Goal: Communication & Community: Answer question/provide support

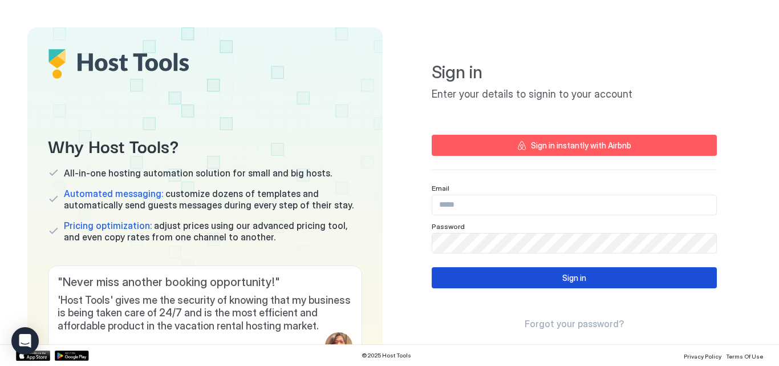
type input "**********"
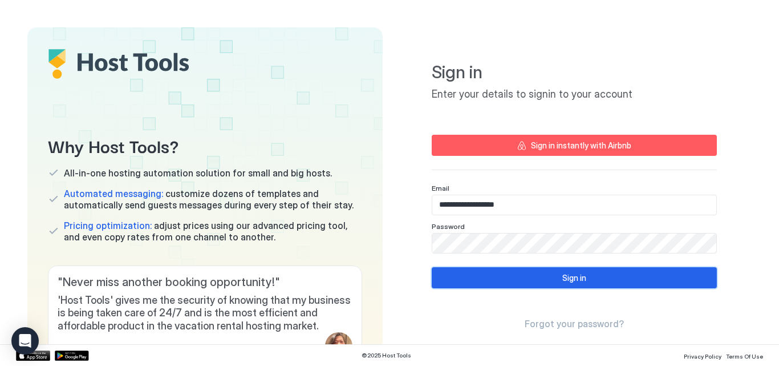
click at [481, 273] on button "Sign in" at bounding box center [574, 277] width 285 height 21
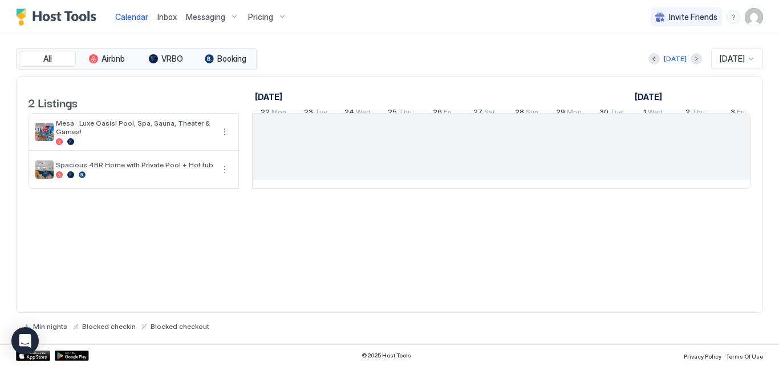
scroll to position [0, 634]
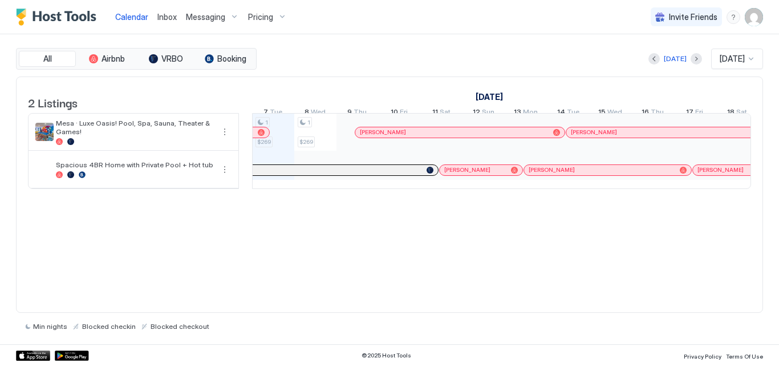
click at [168, 15] on span "Inbox" at bounding box center [166, 17] width 19 height 10
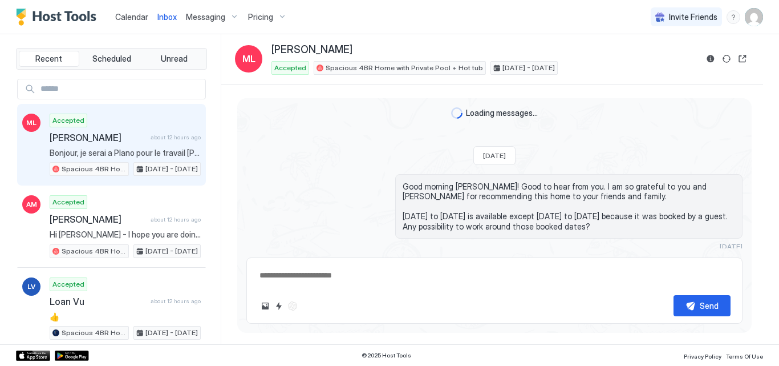
scroll to position [1219, 0]
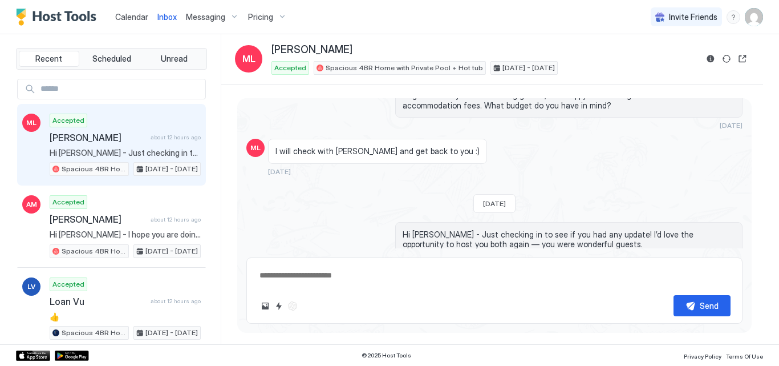
click at [96, 135] on span "Meggie Létourneau" at bounding box center [98, 137] width 96 height 11
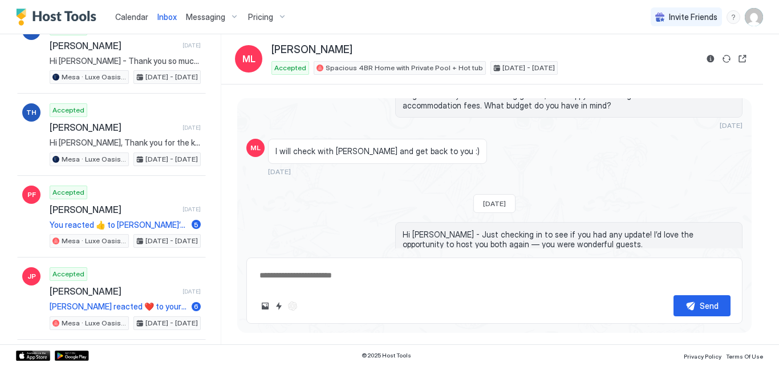
scroll to position [7151, 0]
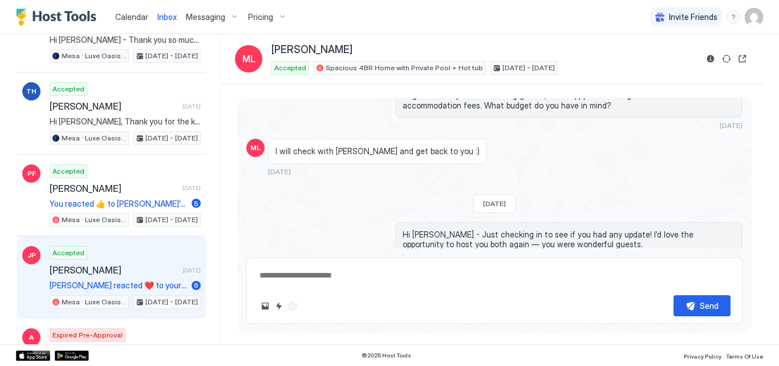
click at [107, 275] on span "Jocelynn Pham" at bounding box center [114, 269] width 128 height 11
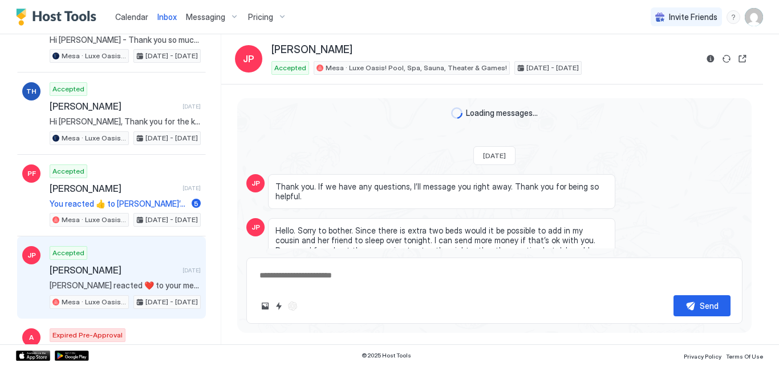
scroll to position [1532, 0]
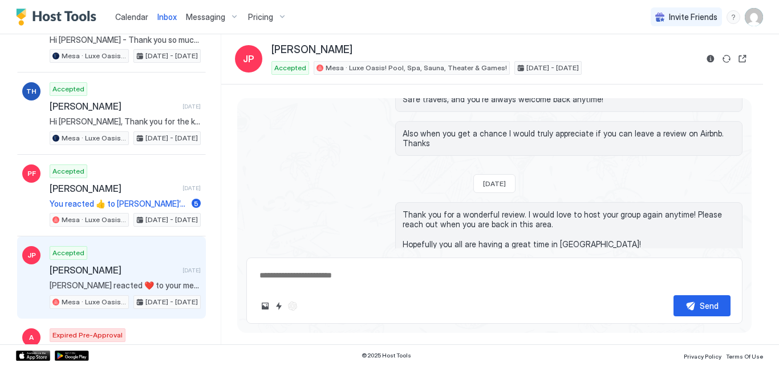
click at [349, 202] on div "Thank you for a wonderful review. I would love to host your group again anytime…" at bounding box center [494, 235] width 496 height 67
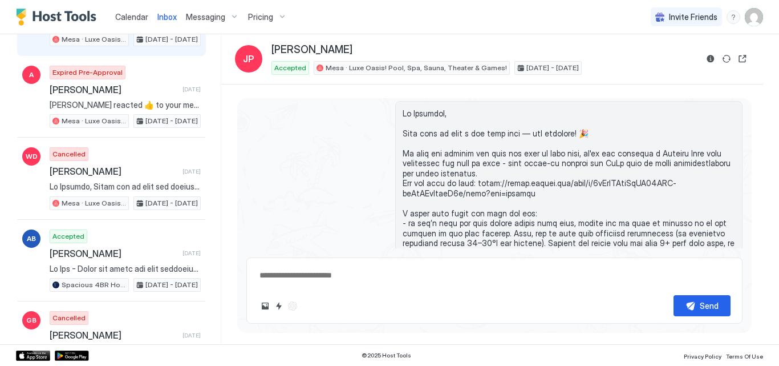
scroll to position [7448, 0]
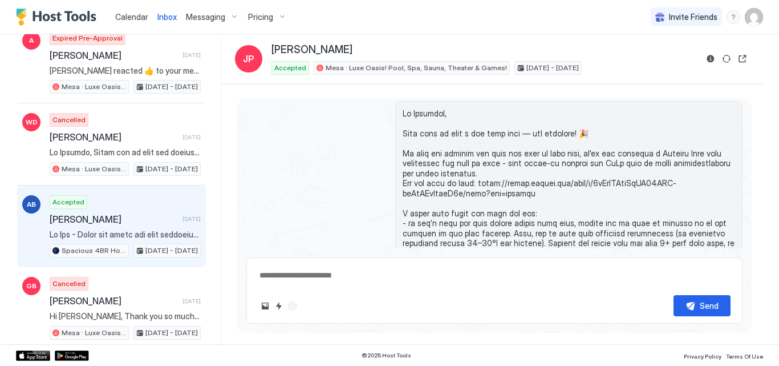
click at [122, 238] on span at bounding box center [125, 234] width 151 height 10
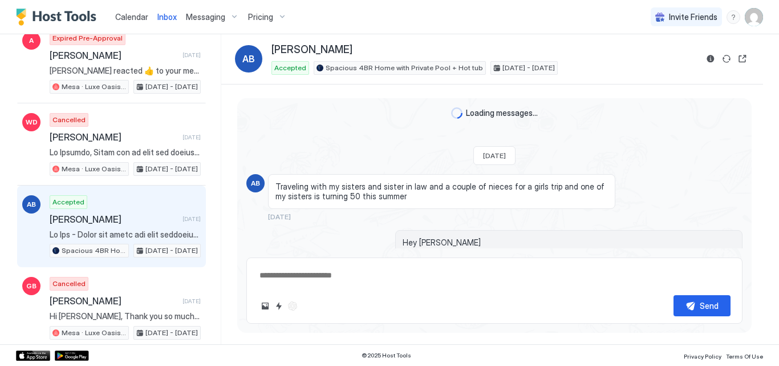
scroll to position [2507, 0]
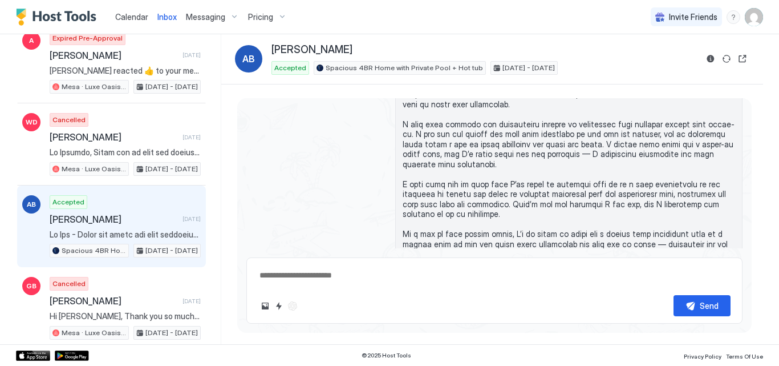
click at [335, 171] on div "3 months ago" at bounding box center [494, 190] width 496 height 217
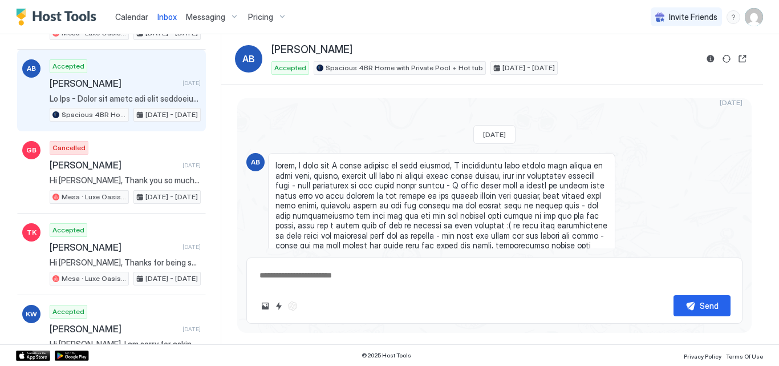
scroll to position [7585, 0]
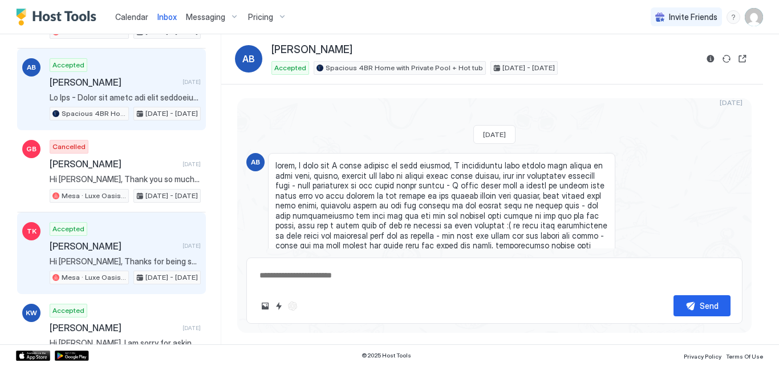
click at [118, 263] on span "Hi Travis, Thanks for being such a great guest and leaving the place so clean. …" at bounding box center [125, 261] width 151 height 10
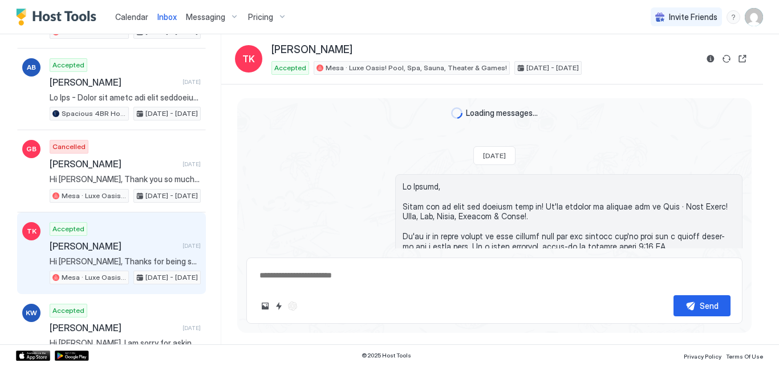
scroll to position [2540, 0]
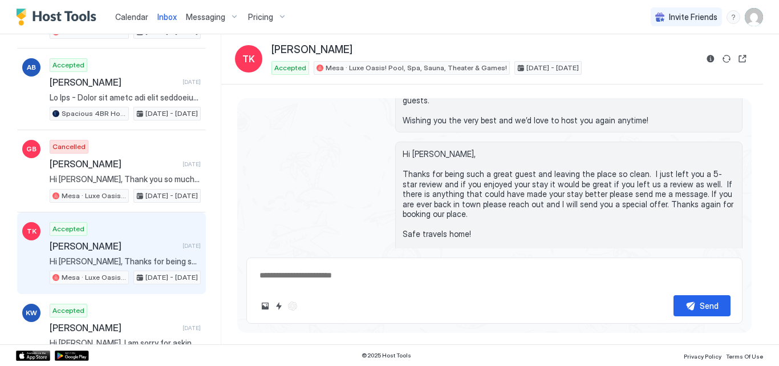
click at [353, 164] on div "Hi Travis, Thanks for being such a great guest and leaving the place so clean. …" at bounding box center [494, 214] width 496 height 147
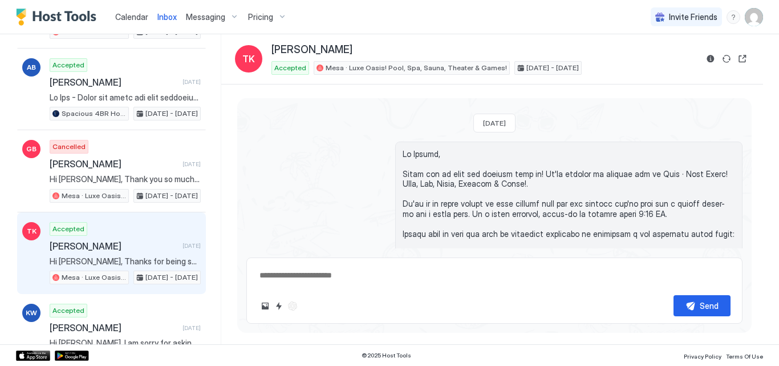
scroll to position [0, 0]
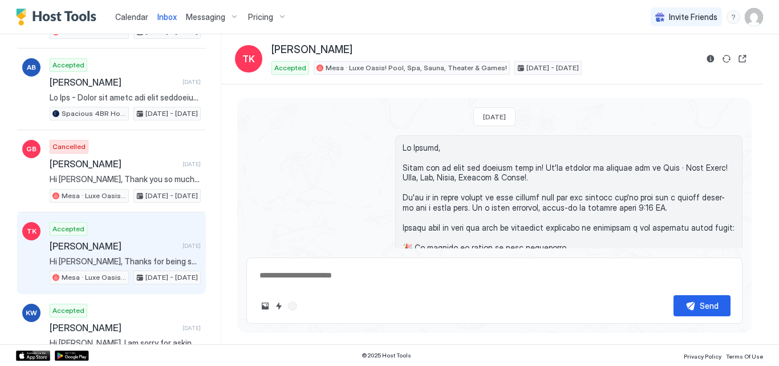
click at [221, 338] on div "Recent Scheduled Unread ML Accepted Meggie Létourneau about 12 hours ago Bonjou…" at bounding box center [118, 189] width 205 height 310
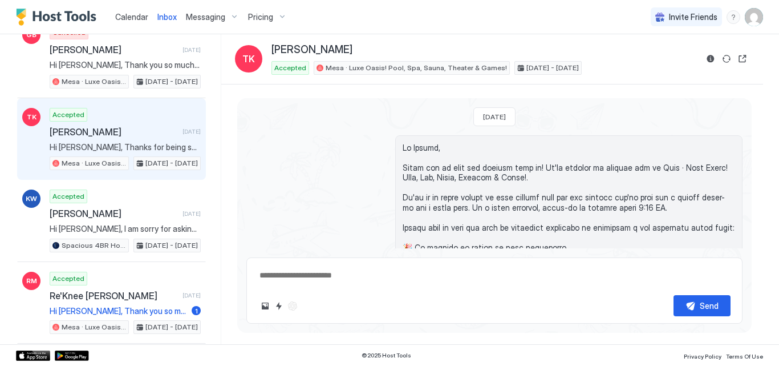
scroll to position [7721, 0]
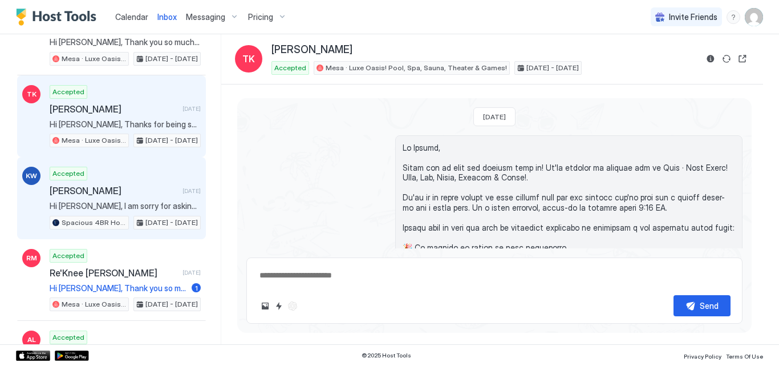
click at [102, 190] on span "Krystal Weiss" at bounding box center [114, 190] width 128 height 11
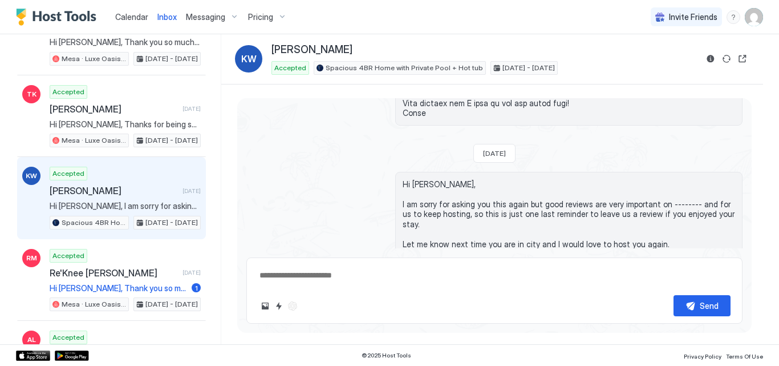
scroll to position [1800, 0]
click at [284, 189] on div "Hi Krystal, I am sorry for asking you this again but good reviews are very impo…" at bounding box center [494, 235] width 496 height 127
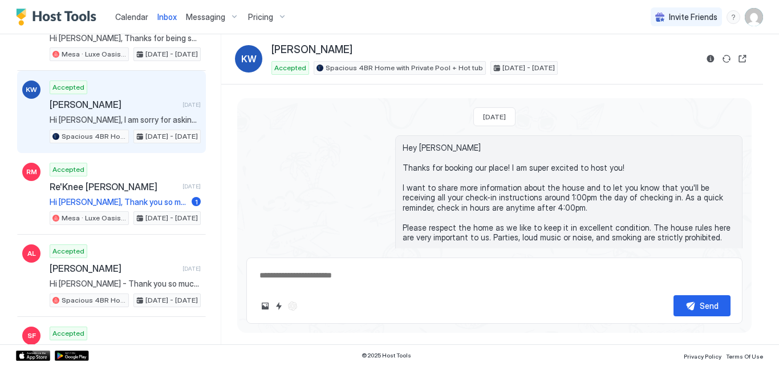
scroll to position [7813, 0]
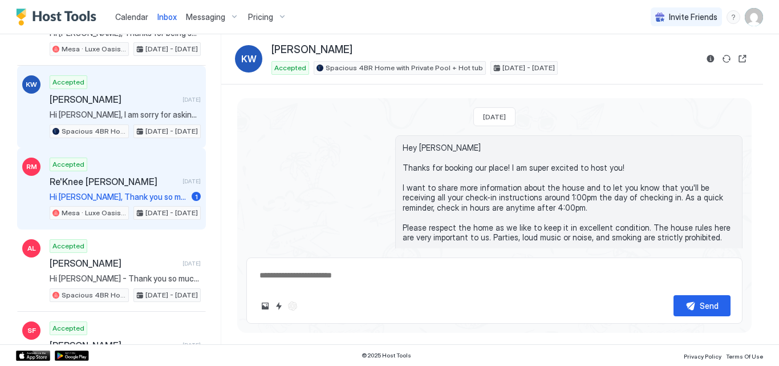
click at [114, 186] on span "Re'Knee Mcneil" at bounding box center [114, 181] width 128 height 11
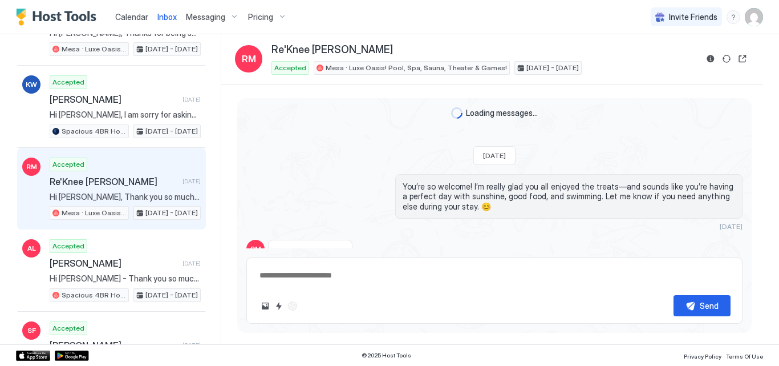
scroll to position [1684, 0]
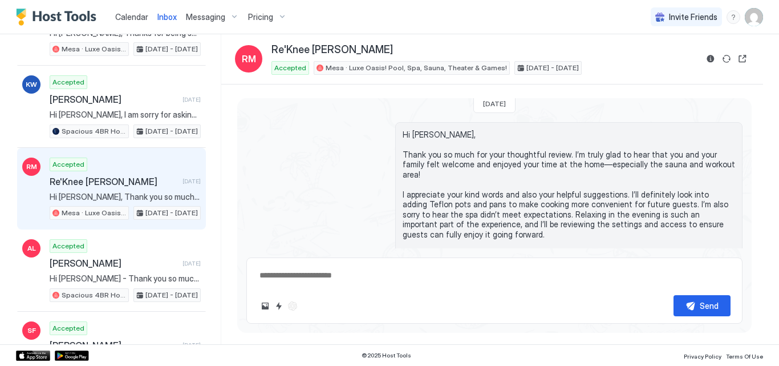
click at [348, 176] on div "Hi Rene, Thank you so much for your thoughtful review. I’m truly glad to hear t…" at bounding box center [494, 200] width 496 height 157
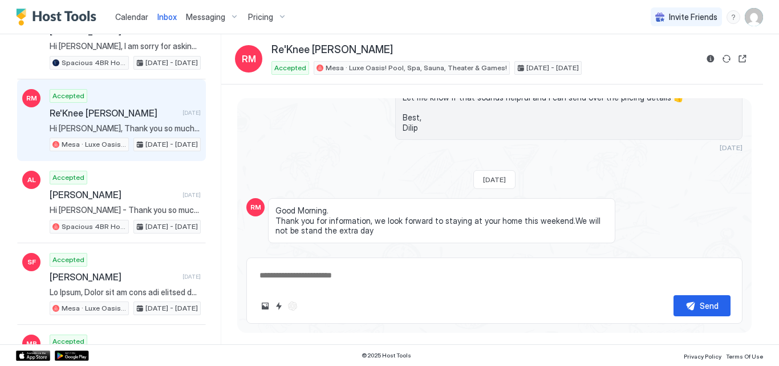
scroll to position [7904, 0]
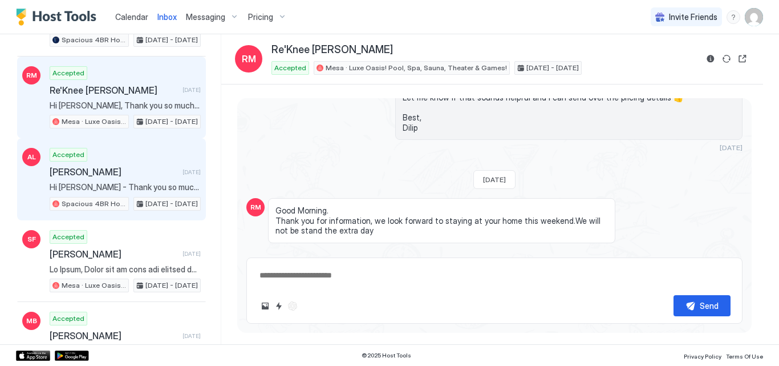
click at [106, 178] on div "Accepted Anna Lewis 3 months ago Hi Anna - Thank you so much for your kind revi…" at bounding box center [125, 179] width 151 height 63
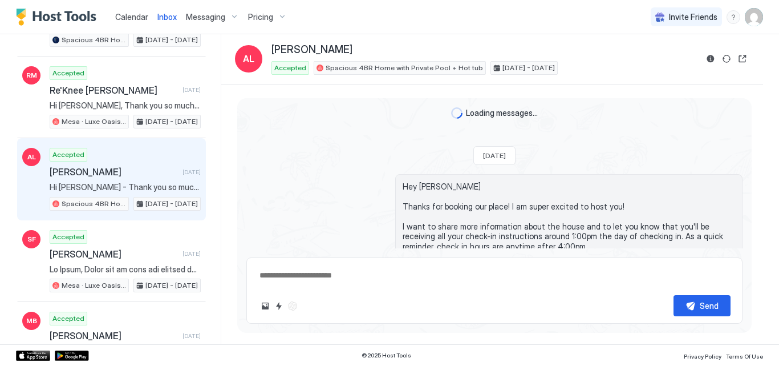
scroll to position [2671, 0]
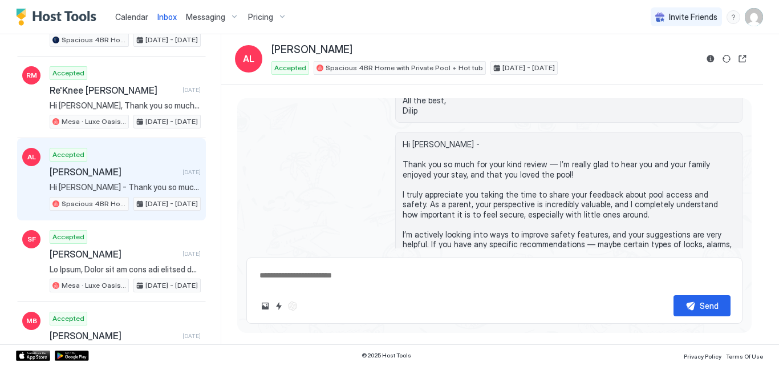
click at [246, 184] on div "Hi Anna - Thank you so much for your kind review — I’m really glad to hear you …" at bounding box center [494, 215] width 496 height 167
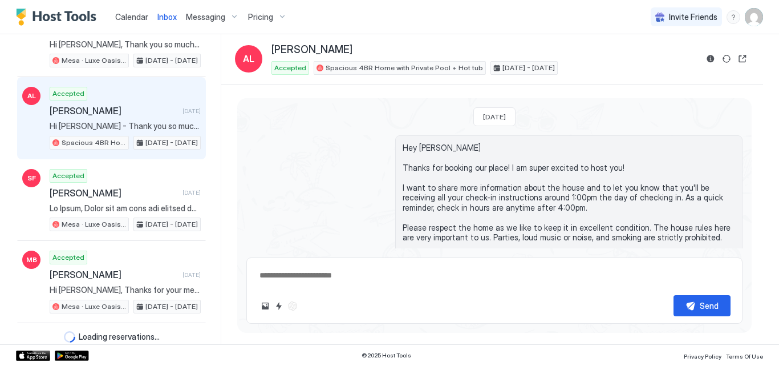
scroll to position [7967, 0]
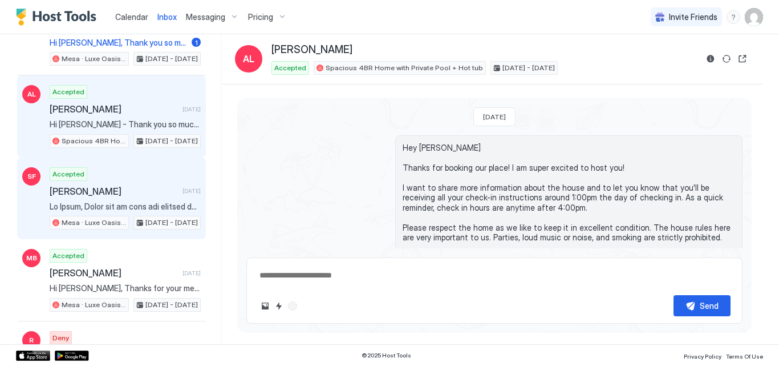
click at [84, 189] on span "Sarah Freedman" at bounding box center [114, 190] width 128 height 11
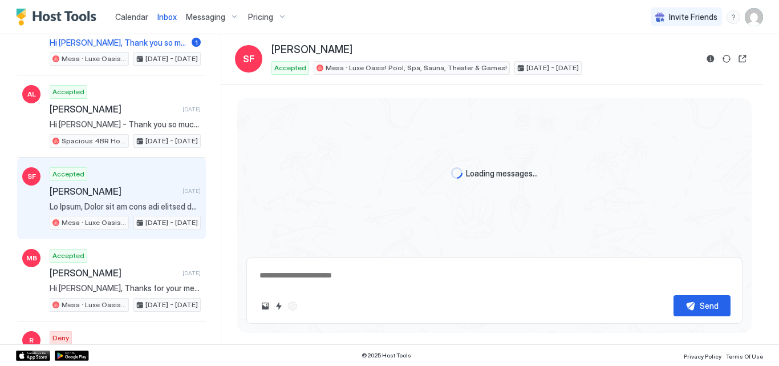
scroll to position [334, 0]
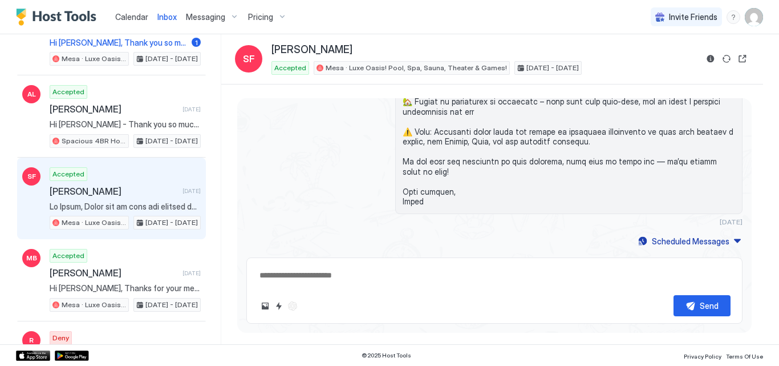
click at [329, 161] on div "3 months ago" at bounding box center [494, 33] width 496 height 386
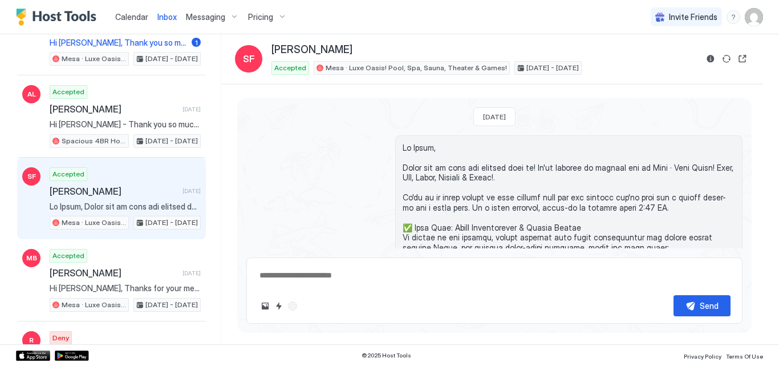
scroll to position [23, 0]
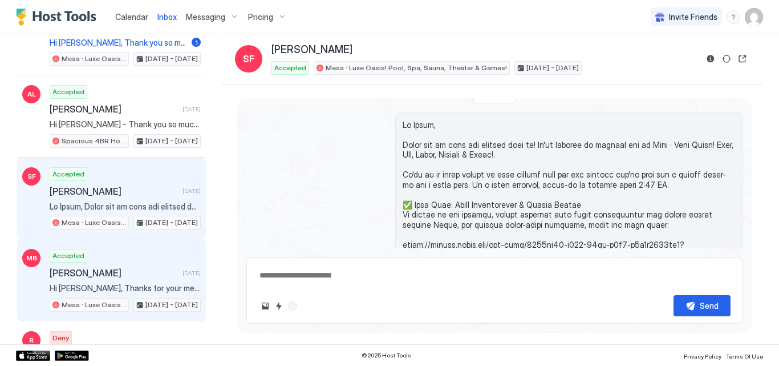
click at [113, 275] on span "Mary Biba" at bounding box center [114, 272] width 128 height 11
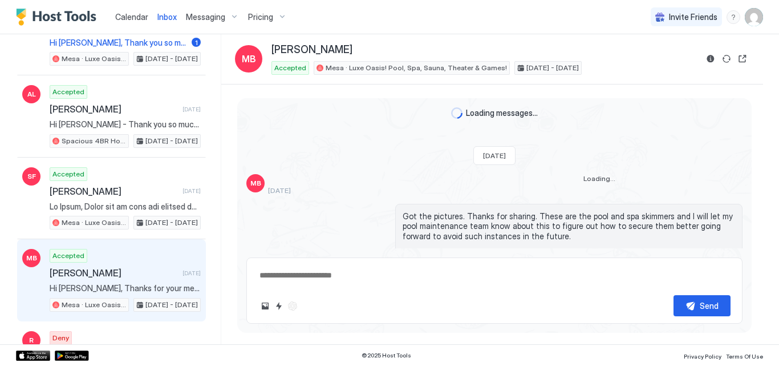
scroll to position [2269, 0]
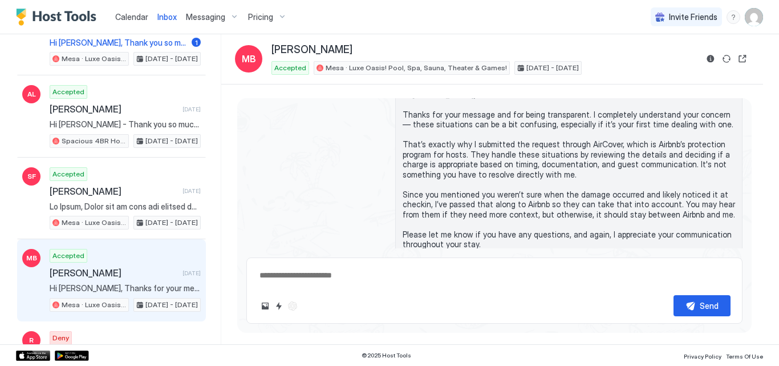
click at [325, 180] on div "Hi Mary, Thanks for your message and for being transparent. I completely unders…" at bounding box center [494, 175] width 496 height 186
click at [347, 193] on div "Hi Mary, Thanks for your message and for being transparent. I completely unders…" at bounding box center [494, 175] width 496 height 186
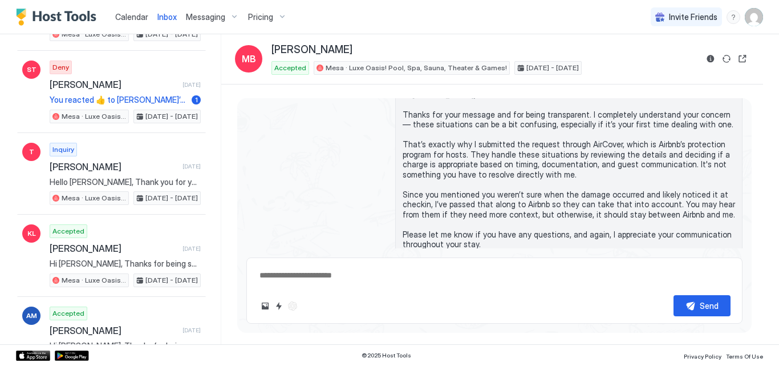
scroll to position [8332, 0]
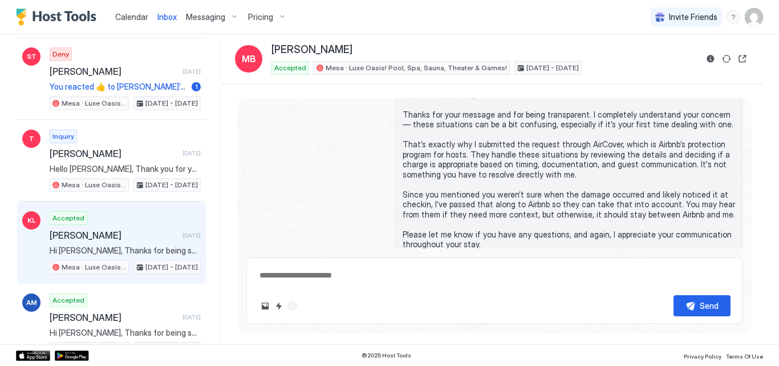
click at [78, 233] on span "Keiha Laviscount" at bounding box center [114, 234] width 128 height 11
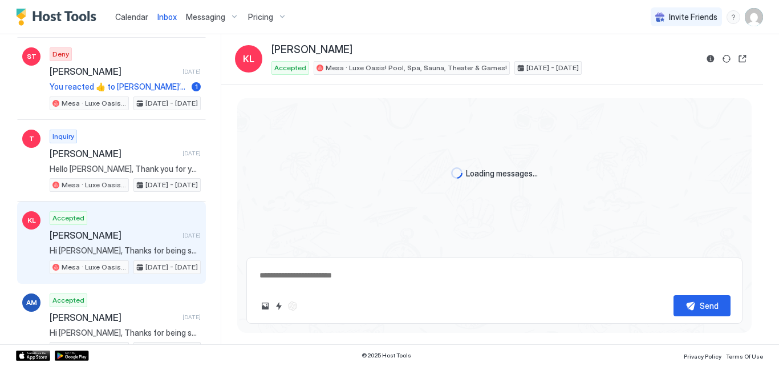
scroll to position [2025, 0]
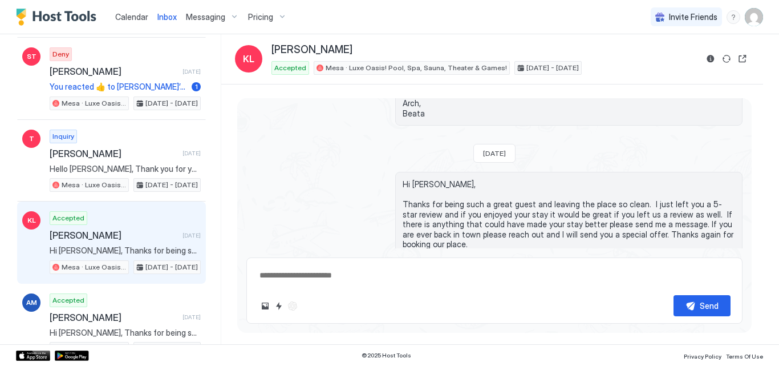
click at [315, 172] on div "Hi Keiha, Thanks for being such a great guest and leaving the place so clean. I…" at bounding box center [494, 245] width 496 height 147
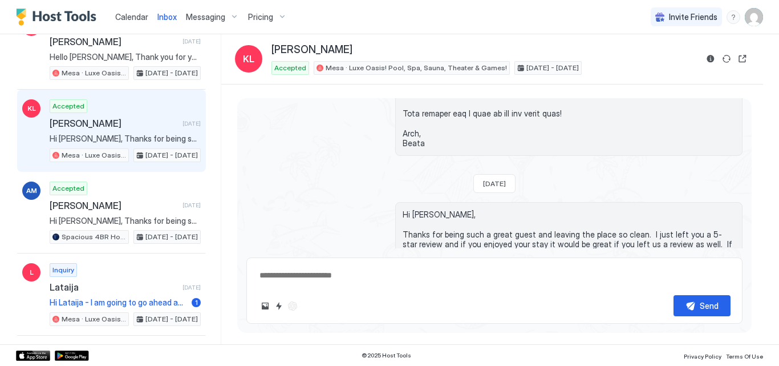
scroll to position [8446, 0]
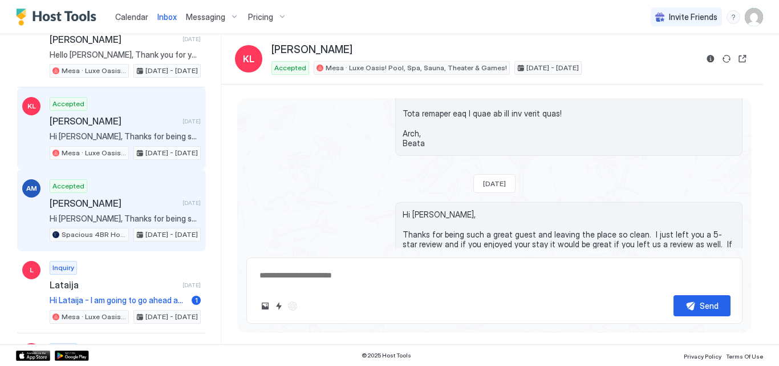
click at [112, 193] on div "Accepted Alexis Morantes 4 months ago Hi Alexis, Thanks for being such a great …" at bounding box center [125, 210] width 151 height 63
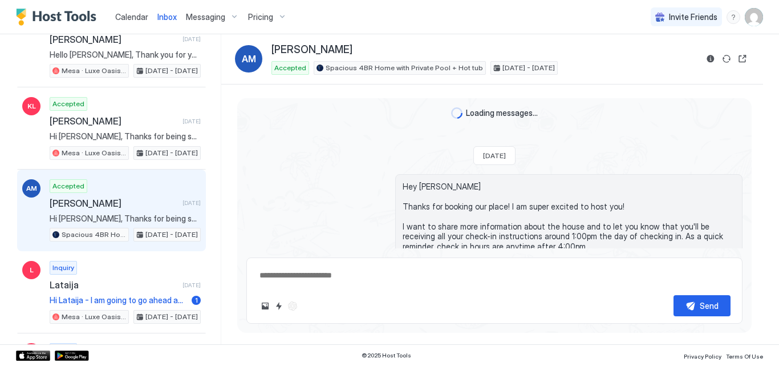
scroll to position [2648, 0]
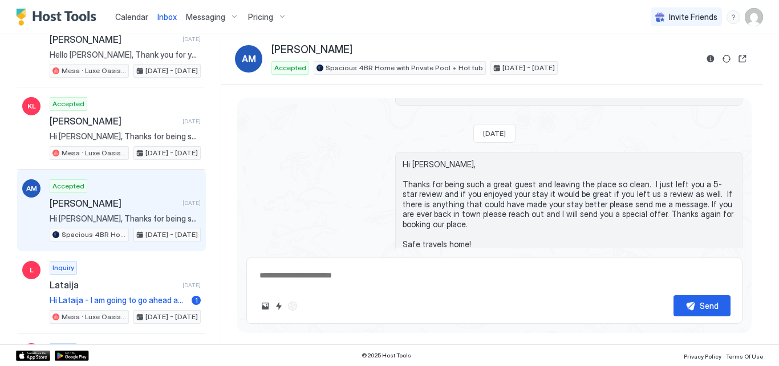
click at [313, 176] on div "Hi Alexis, Thanks for being such a great guest and leaving the place so clean. …" at bounding box center [494, 225] width 496 height 147
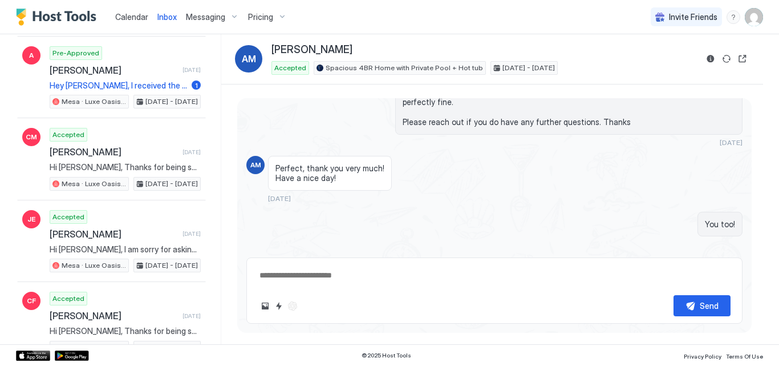
scroll to position [8925, 0]
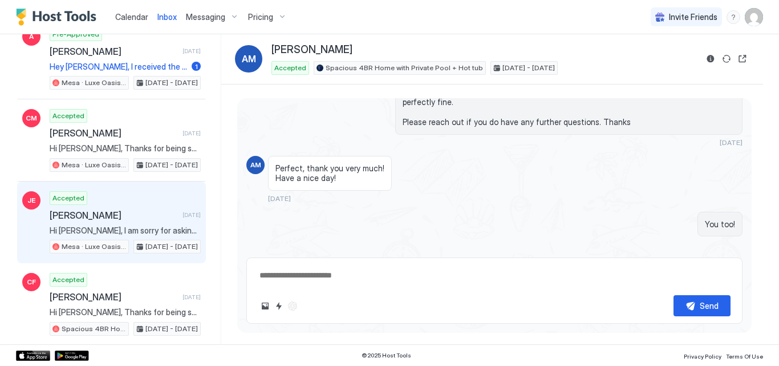
click at [88, 212] on span "Jacob Ewles" at bounding box center [114, 214] width 128 height 11
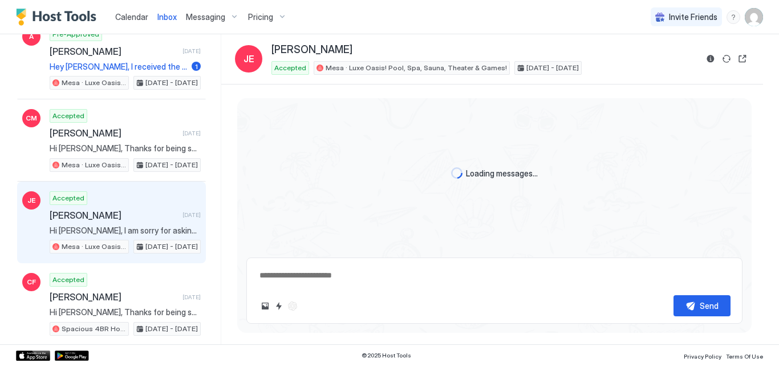
scroll to position [2107, 0]
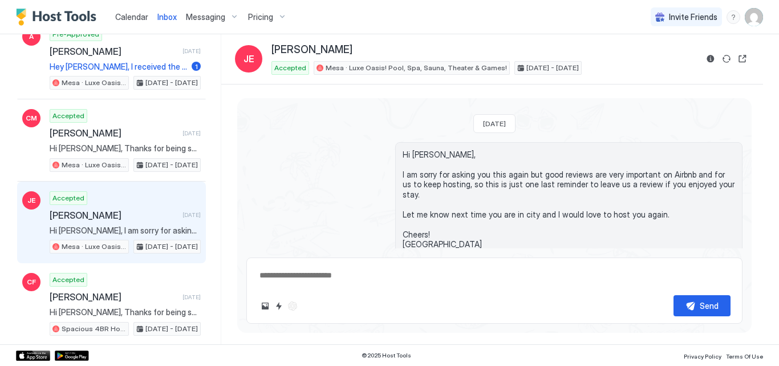
click at [306, 205] on div "Hi Jacob, I am sorry for asking you this again but good reviews are very import…" at bounding box center [494, 205] width 496 height 127
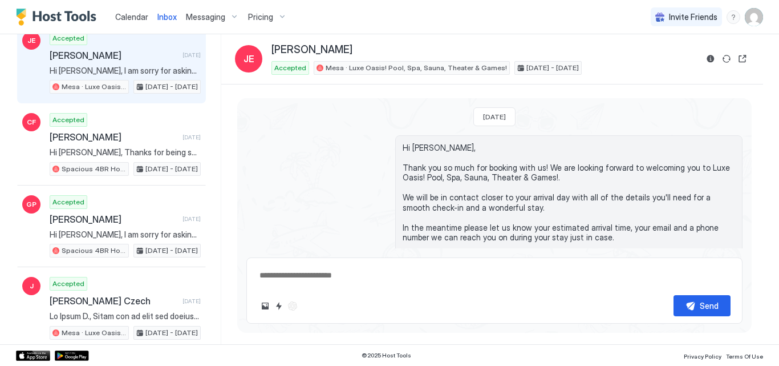
scroll to position [9107, 0]
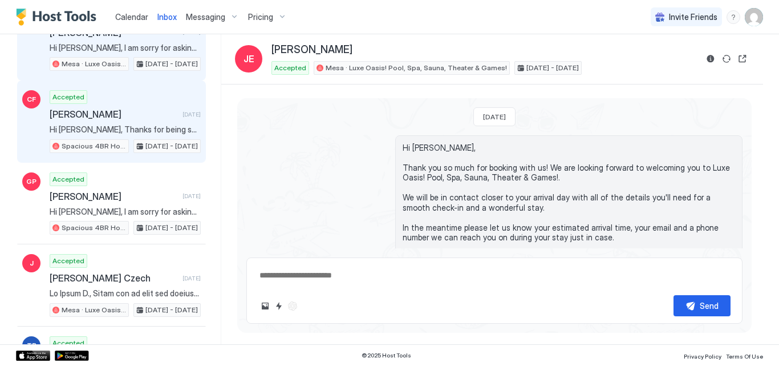
click at [98, 115] on span "Caponie Foulks" at bounding box center [114, 113] width 128 height 11
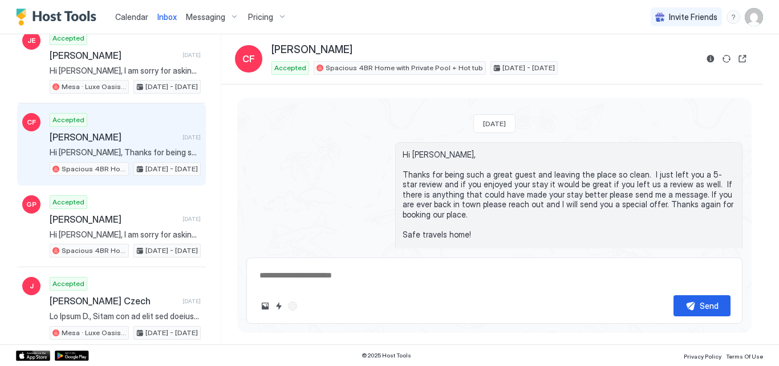
scroll to position [9016, 0]
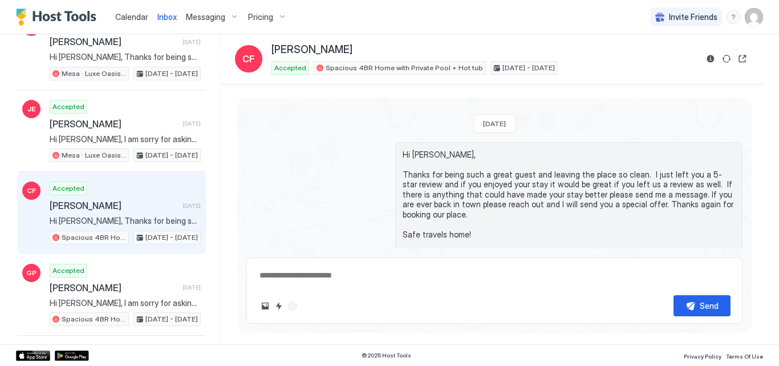
click at [336, 166] on div "Hi Caponie, Thanks for being such a great guest and leaving the place so clean.…" at bounding box center [494, 215] width 496 height 147
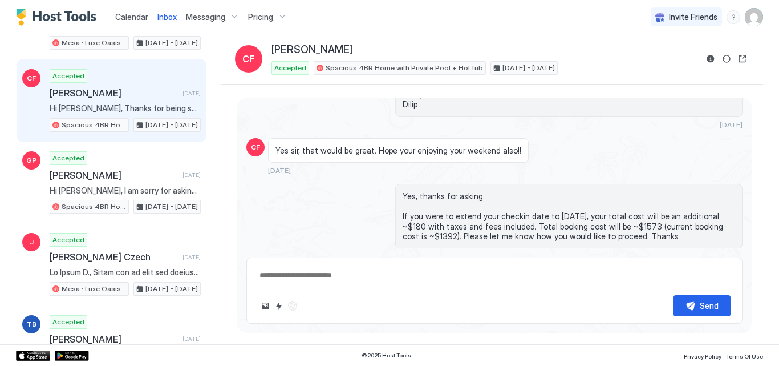
scroll to position [9153, 0]
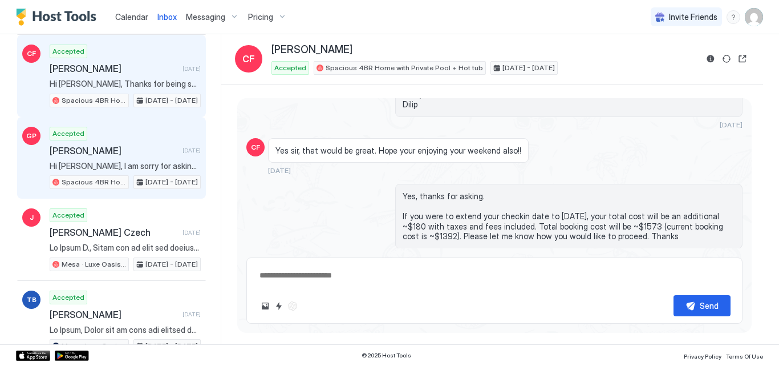
click at [108, 160] on div "Accepted Gordon Peters 4 months ago Hi Gordon, I am sorry for asking you this a…" at bounding box center [125, 158] width 151 height 63
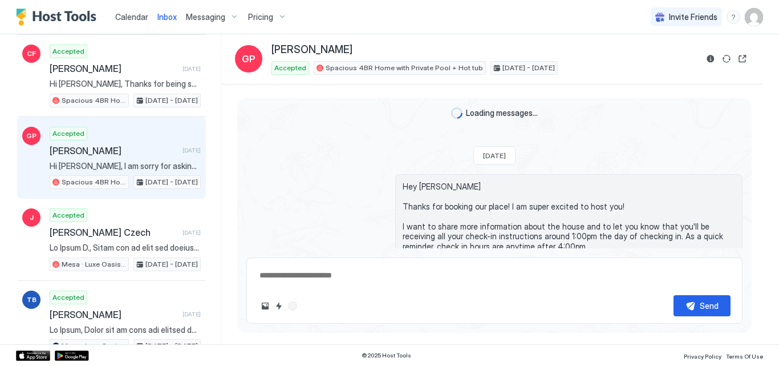
scroll to position [1774, 0]
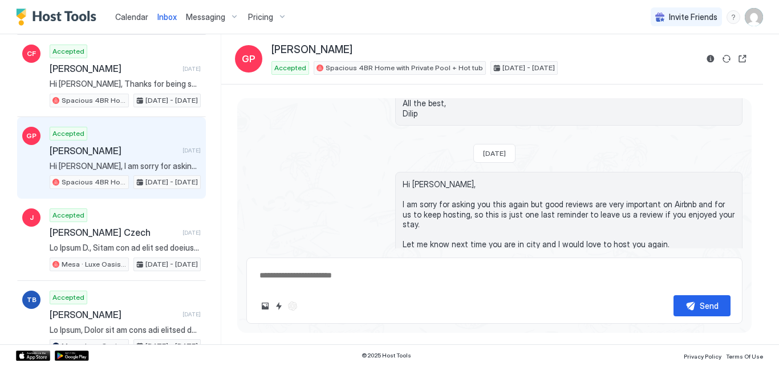
click at [311, 172] on div "Hi Gordon, I am sorry for asking you this again but good reviews are very impor…" at bounding box center [494, 235] width 496 height 127
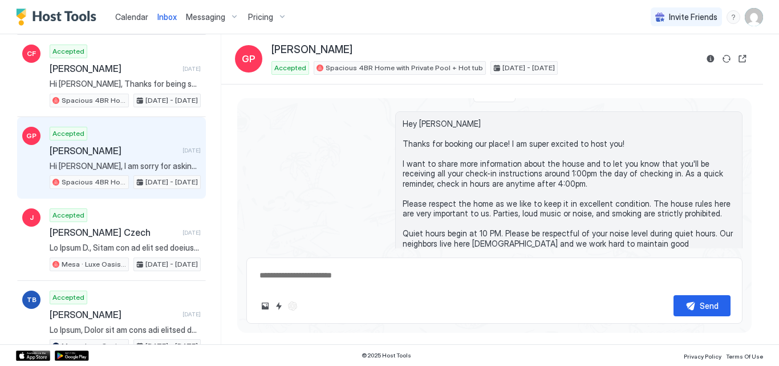
scroll to position [0, 0]
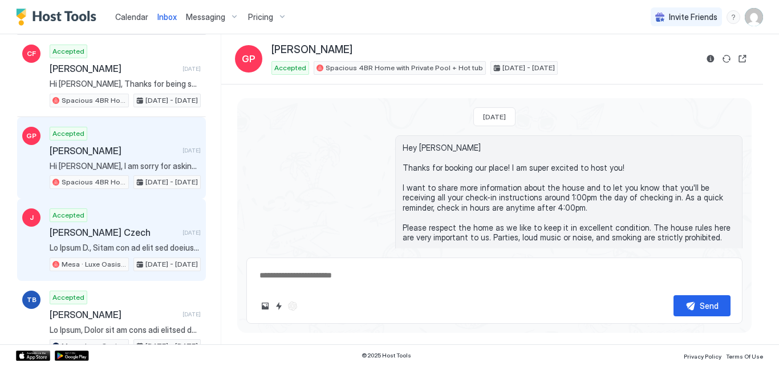
click at [102, 240] on div "Accepted ⁨Jesse J.⁩ Czech 4 months ago Mesa · Luxe Oasis! Pool, Spa, Sauna, The…" at bounding box center [125, 239] width 151 height 63
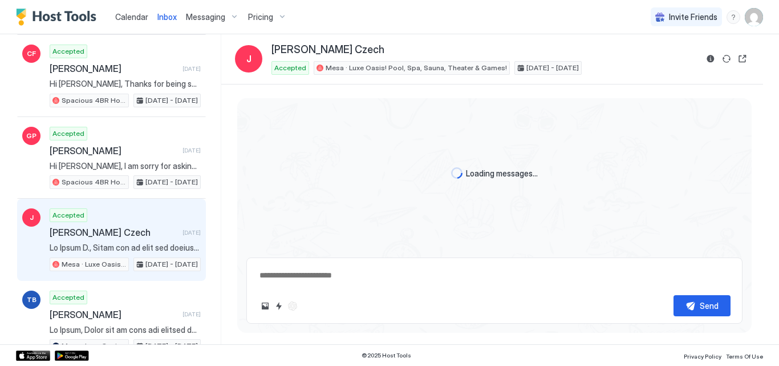
scroll to position [225, 0]
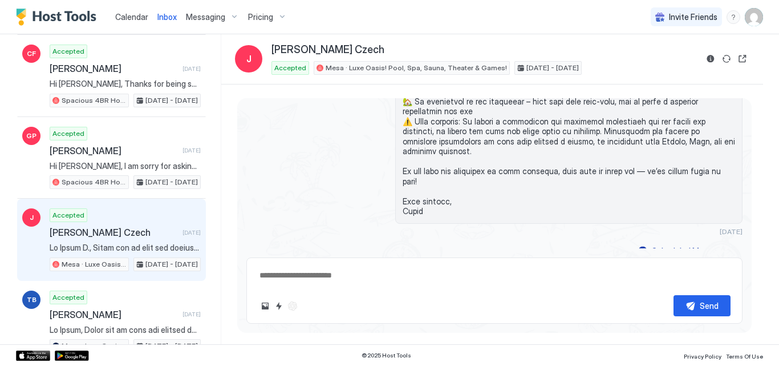
click at [310, 183] on div "4 months ago" at bounding box center [494, 92] width 496 height 286
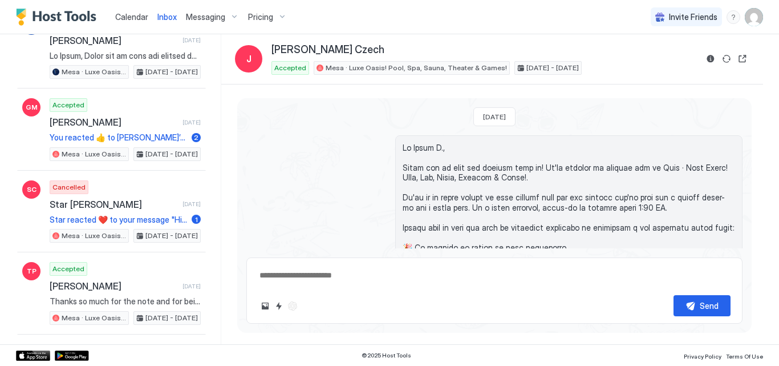
scroll to position [9449, 0]
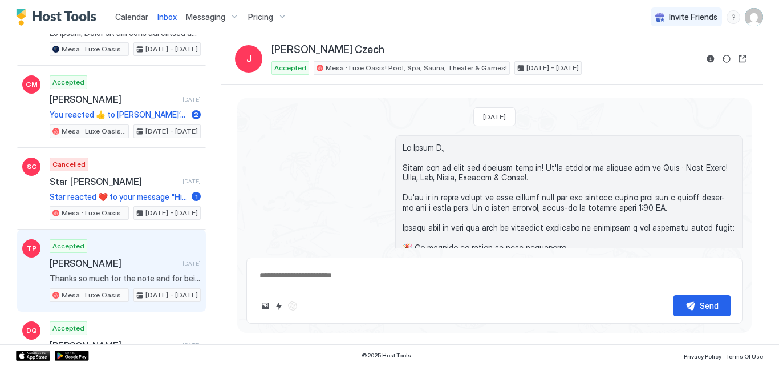
click at [145, 263] on span "Tyra Phillip" at bounding box center [114, 262] width 128 height 11
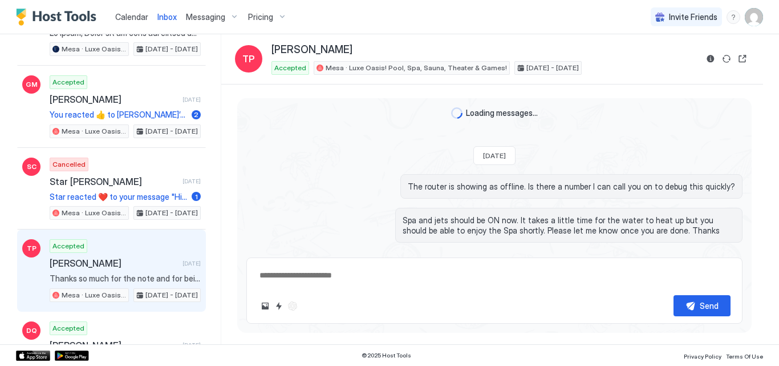
scroll to position [2155, 0]
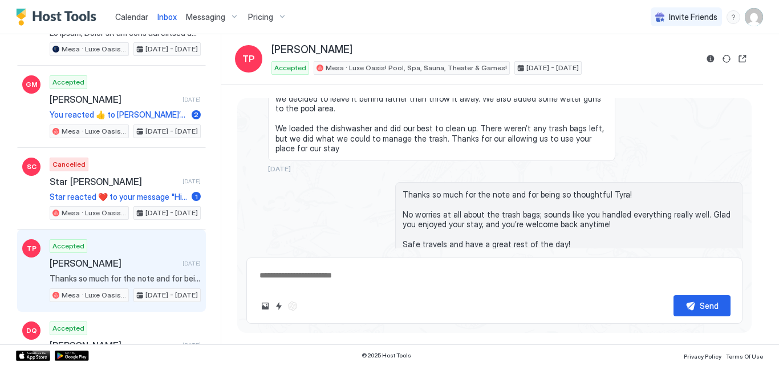
click at [302, 222] on div "Thanks so much for the note and for being so thoughtful Tyra! No worries at all…" at bounding box center [494, 240] width 496 height 117
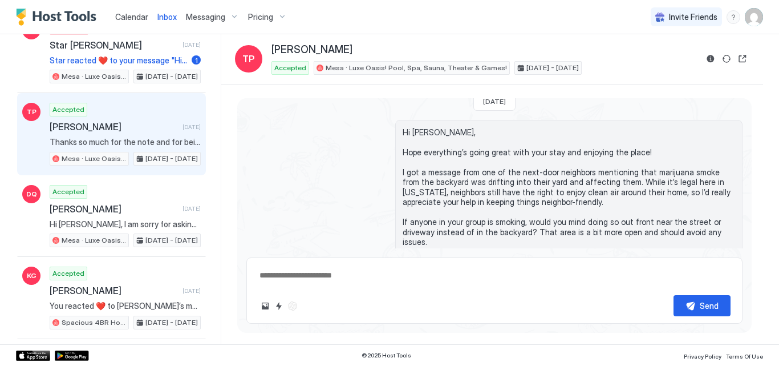
scroll to position [9603, 0]
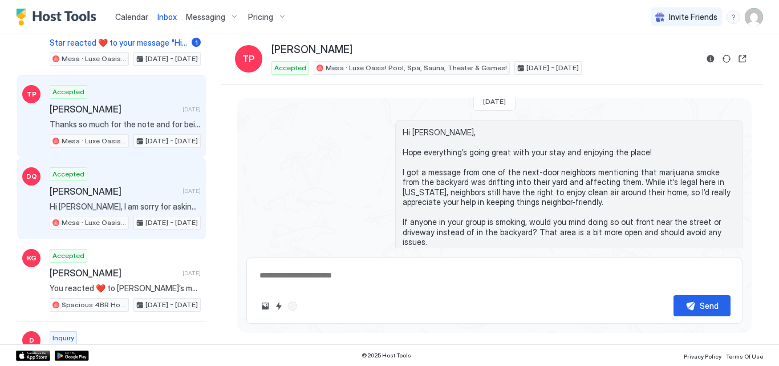
click at [82, 197] on div "Accepted Devi Qasevakatini 4 months ago Hi Devi, I am sorry for asking you this…" at bounding box center [125, 198] width 151 height 63
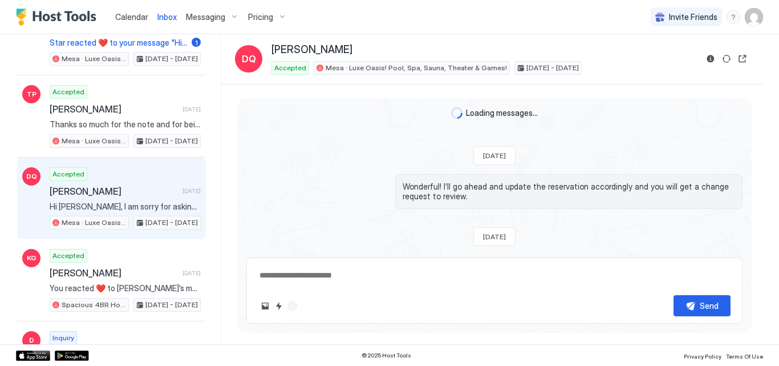
scroll to position [2784, 0]
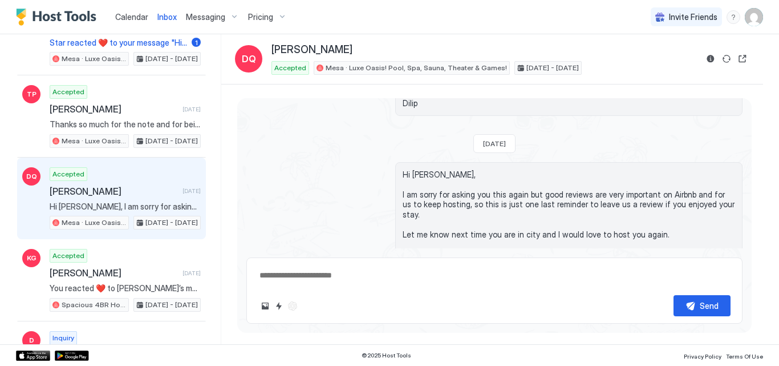
click at [304, 188] on div "Hi Devi, I am sorry for asking you this again but good reviews are very importa…" at bounding box center [494, 225] width 496 height 127
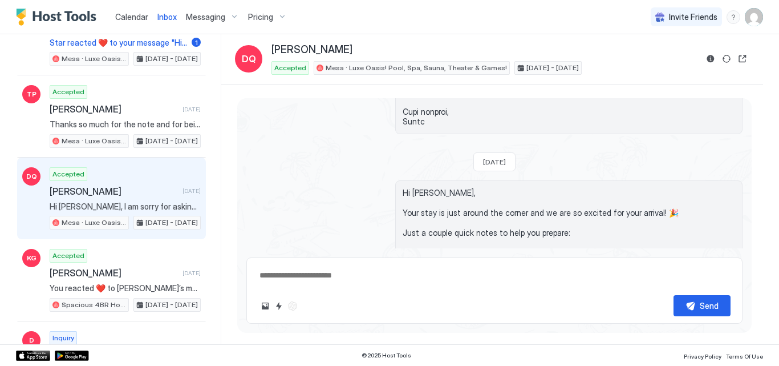
scroll to position [320, 0]
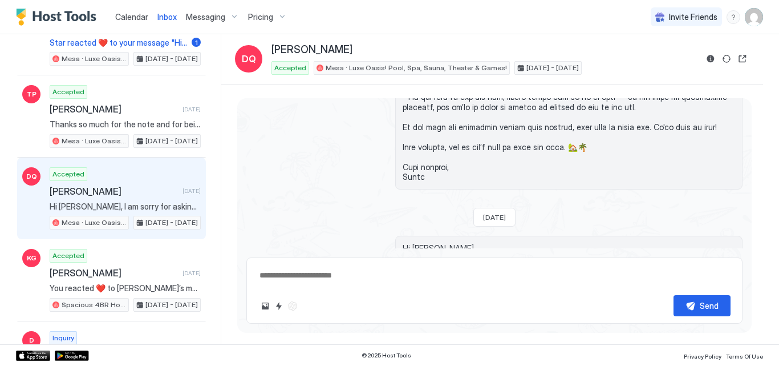
click at [318, 171] on div at bounding box center [494, 62] width 496 height 254
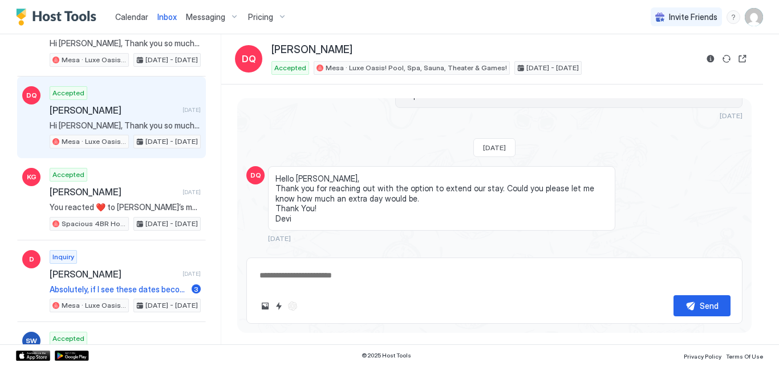
scroll to position [9695, 0]
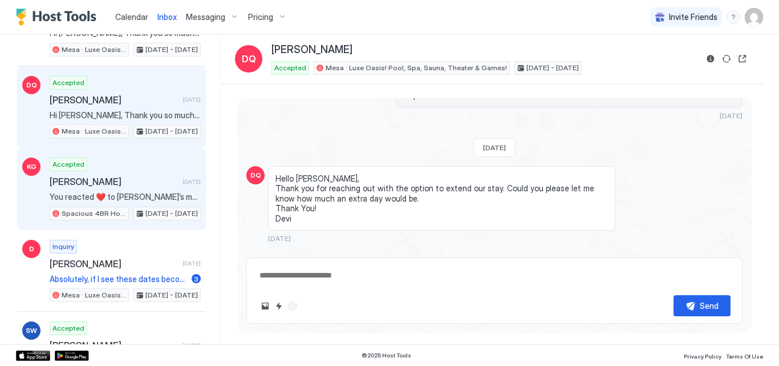
click at [102, 181] on span "Kevin Gonzalez" at bounding box center [114, 181] width 128 height 11
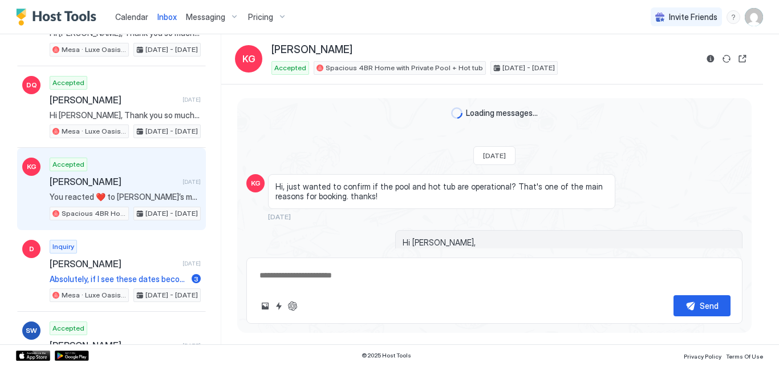
scroll to position [2074, 0]
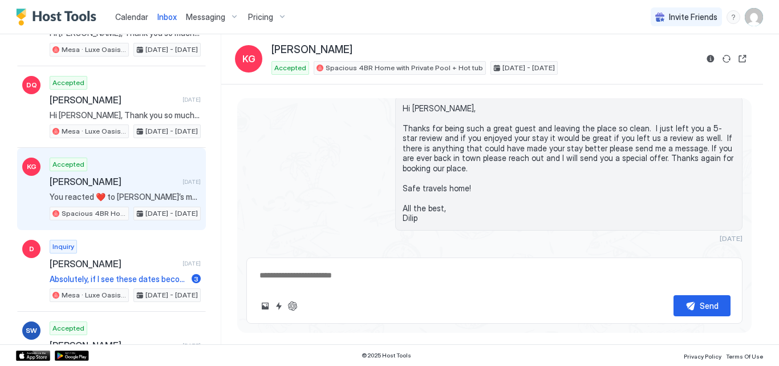
click at [274, 168] on div "Hi Kevin, Thanks for being such a great guest and leaving the place so clean. I…" at bounding box center [494, 169] width 496 height 147
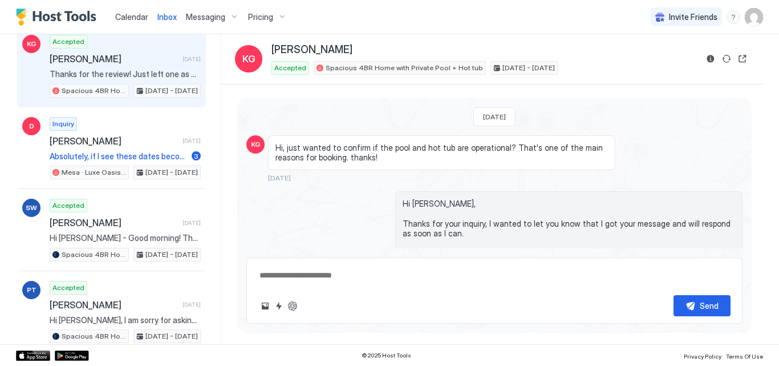
scroll to position [9832, 0]
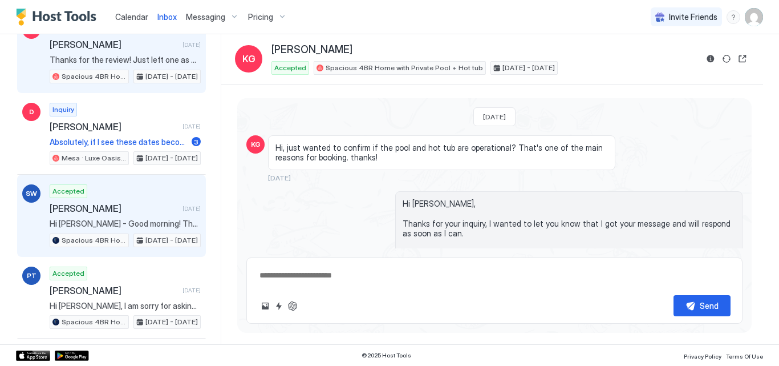
click at [114, 209] on span "Sarah Wright" at bounding box center [114, 207] width 128 height 11
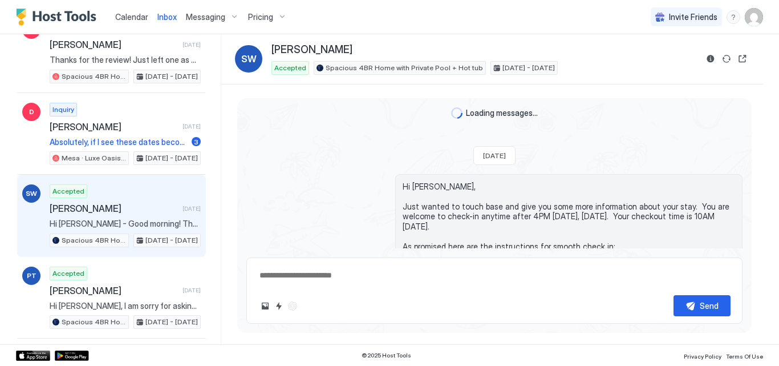
scroll to position [1985, 0]
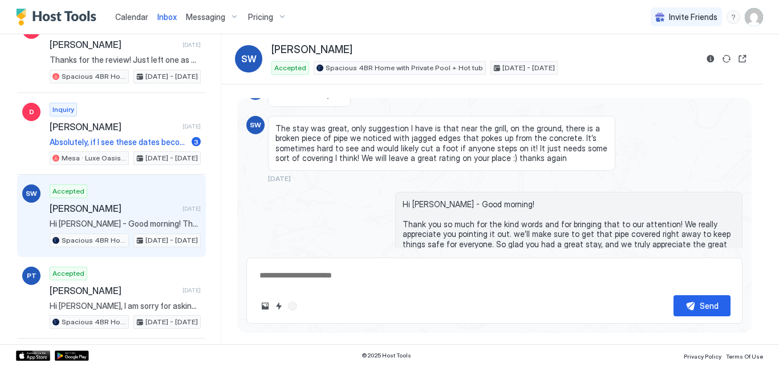
click at [278, 218] on div "Hi Sarah - Good morning! Thank you so much for the kind words and for bringing …" at bounding box center [494, 235] width 496 height 87
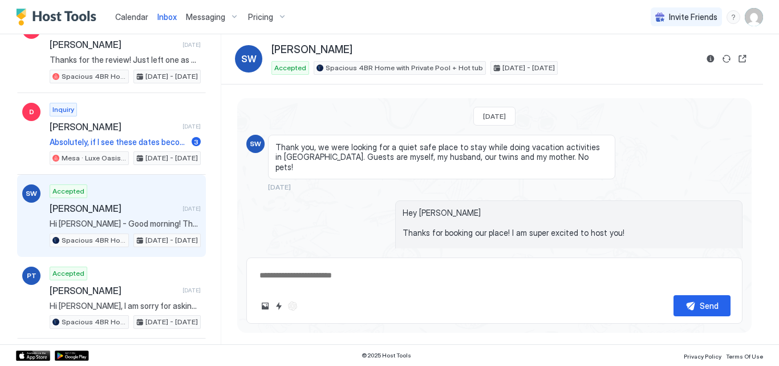
scroll to position [0, 0]
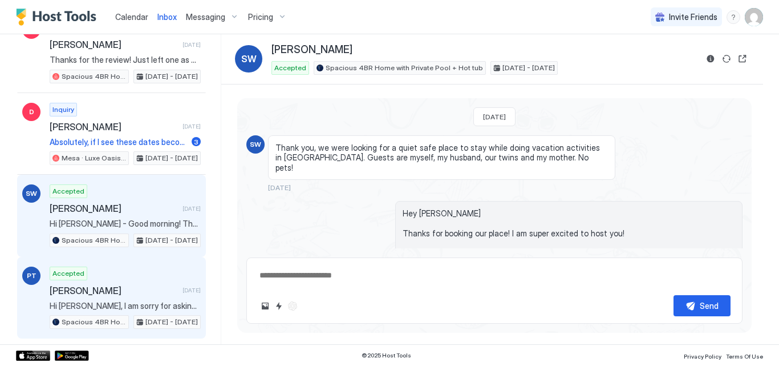
click at [108, 294] on span "Phenita Thomas" at bounding box center [114, 290] width 128 height 11
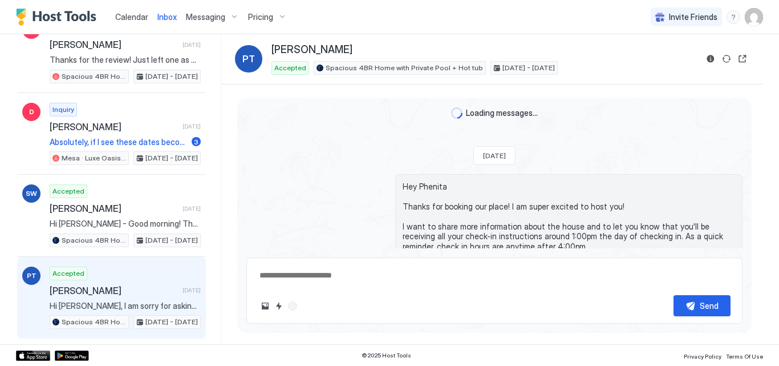
scroll to position [2840, 0]
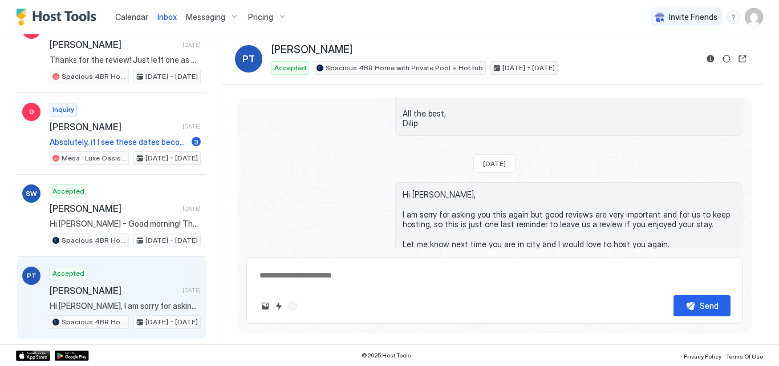
click at [290, 204] on div "Hi Phenita, I am sorry for asking you this again but good reviews are very impo…" at bounding box center [494, 240] width 496 height 117
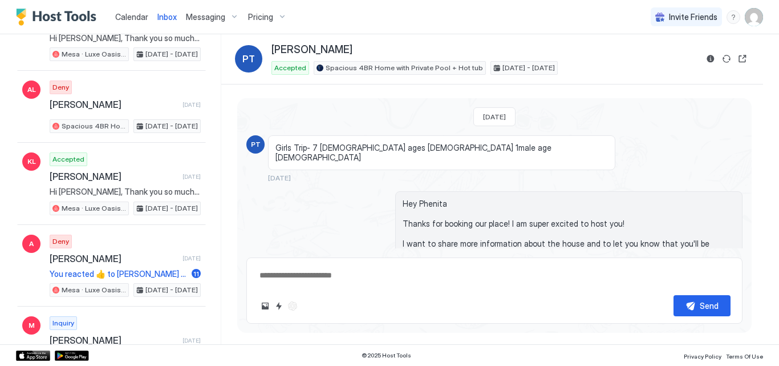
scroll to position [10265, 0]
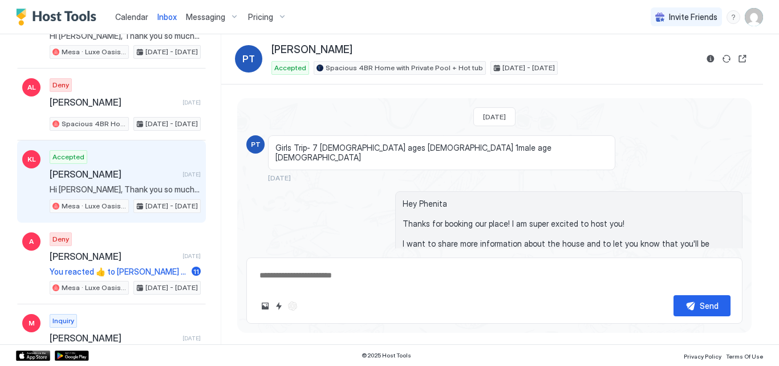
click at [117, 175] on span "Kendra Lee" at bounding box center [114, 173] width 128 height 11
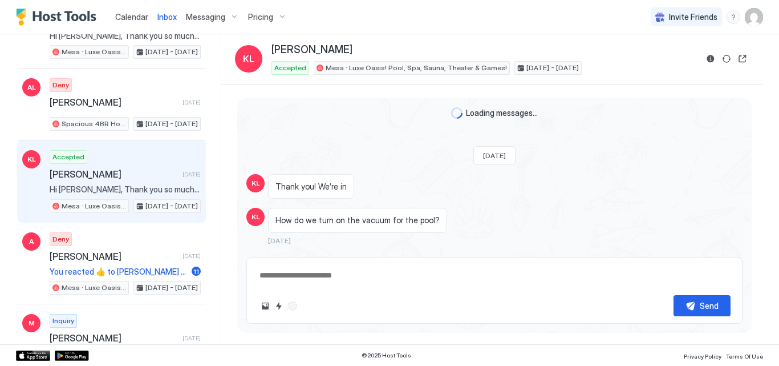
scroll to position [1712, 0]
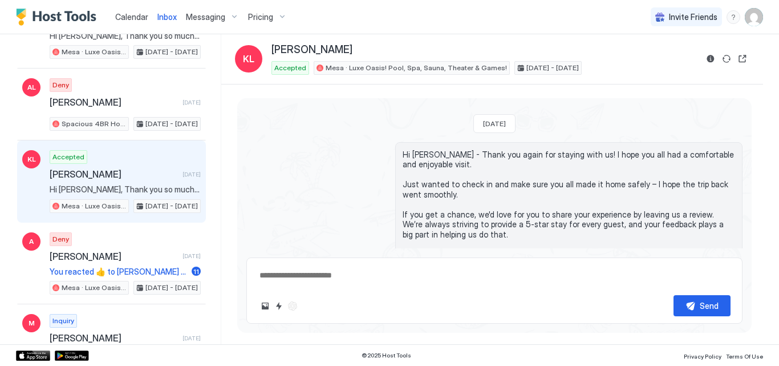
click at [328, 157] on div "Hi Kendra - Thank you again for staying with us! I hope you all had a comfortab…" at bounding box center [494, 225] width 496 height 167
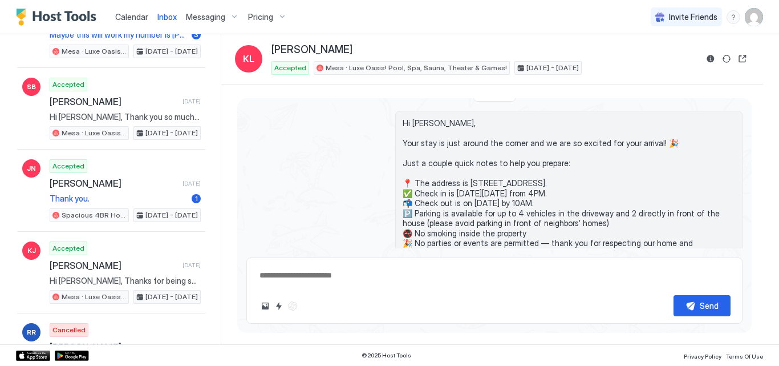
scroll to position [10584, 0]
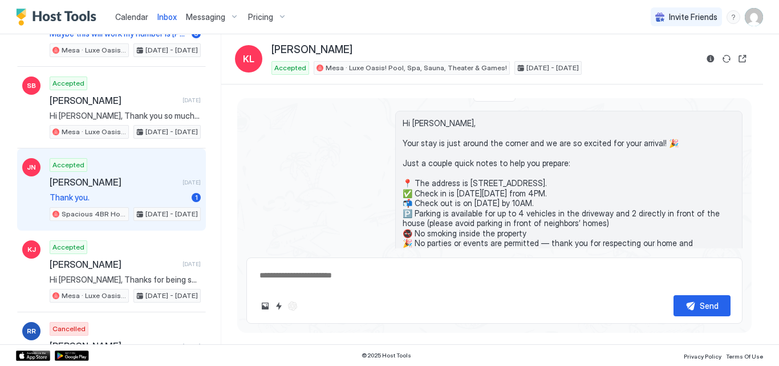
click at [114, 185] on span "Janet Nieto" at bounding box center [114, 181] width 128 height 11
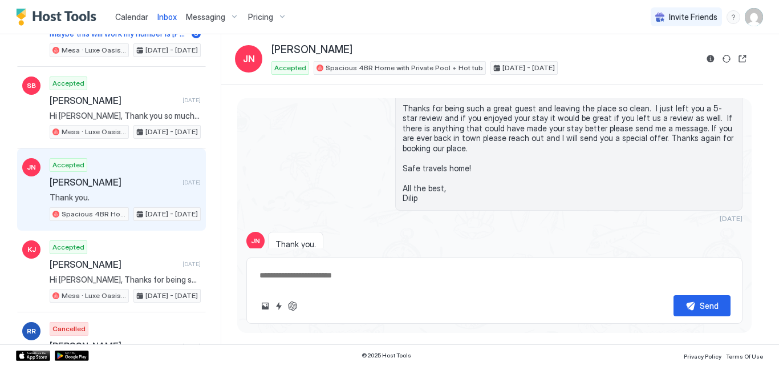
scroll to position [10607, 0]
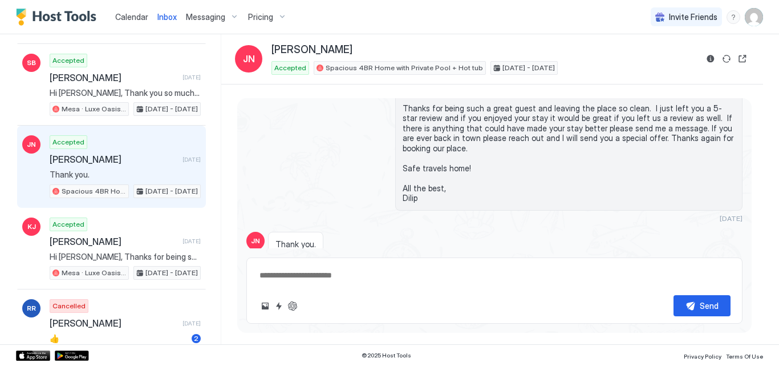
click at [311, 139] on div "Hi Janet, Thanks for being such a great guest and leaving the place so clean. I…" at bounding box center [494, 149] width 496 height 147
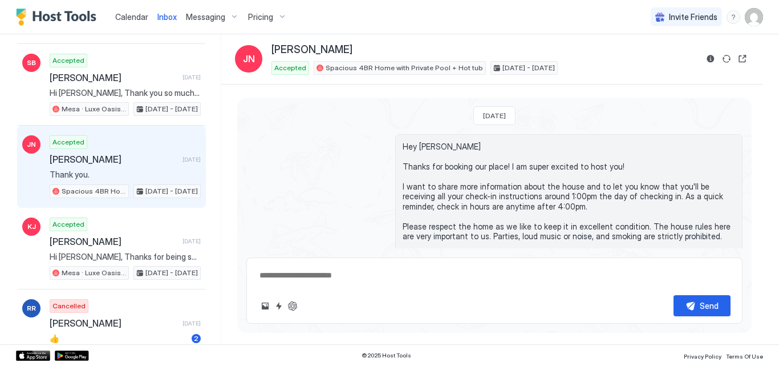
scroll to position [0, 0]
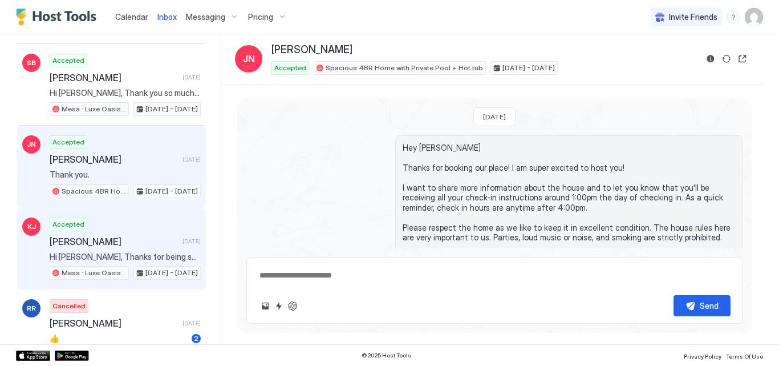
click at [109, 248] on div "Accepted Kassi Jensen 4 months ago Hi Kassi, Thanks for being such a great gues…" at bounding box center [125, 248] width 151 height 63
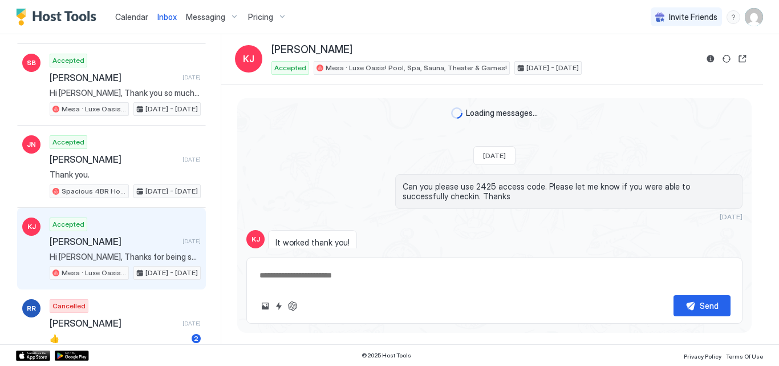
scroll to position [1473, 0]
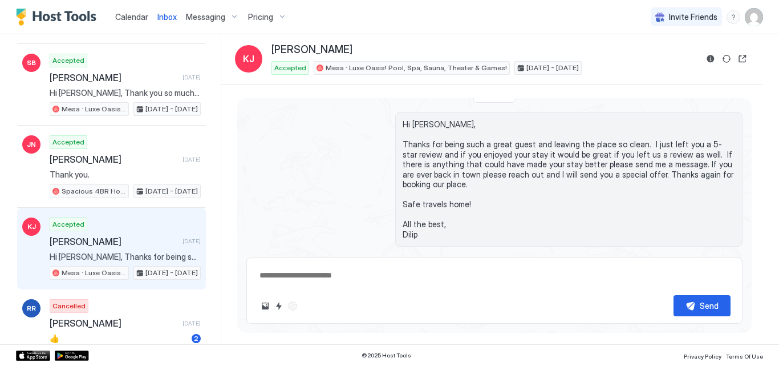
click at [335, 175] on div "Hi Kassi, Thanks for being such a great guest and leaving the place so clean. I…" at bounding box center [494, 185] width 496 height 147
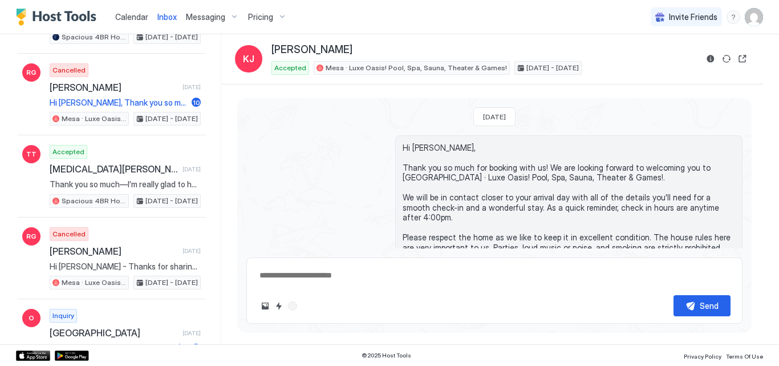
scroll to position [10927, 0]
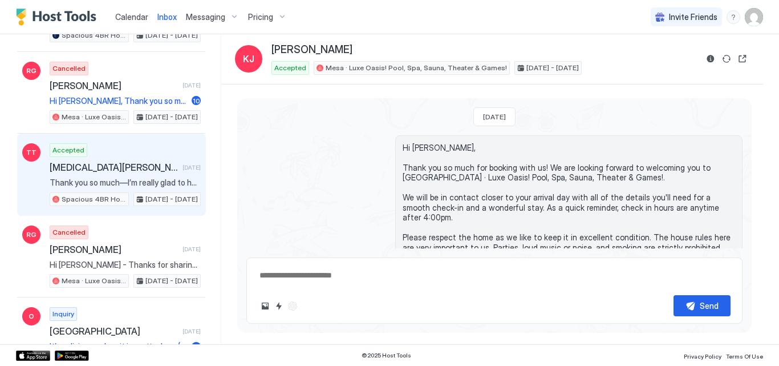
click at [119, 166] on span "Tobi Talabi" at bounding box center [114, 166] width 128 height 11
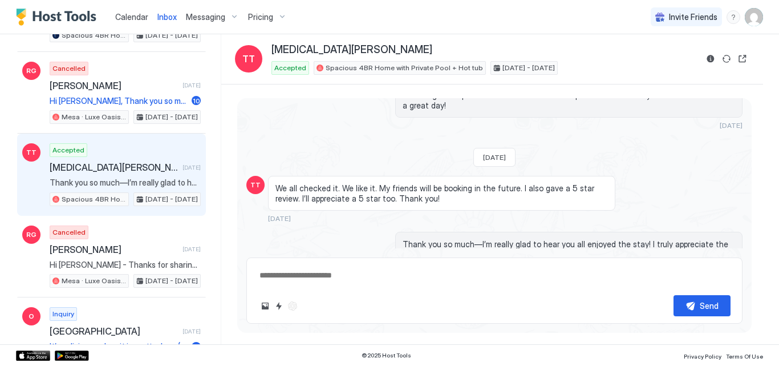
scroll to position [10904, 0]
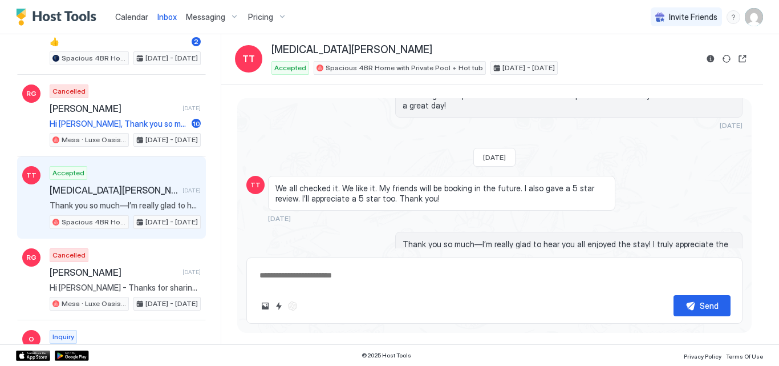
click at [306, 232] on div "Thank you so much—I’m really glad to hear you all enjoyed the stay! I truly app…" at bounding box center [494, 260] width 496 height 57
click at [305, 232] on div "Thank you so much—I’m really glad to hear you all enjoyed the stay! I truly app…" at bounding box center [494, 260] width 496 height 57
click at [274, 232] on div "Thank you so much—I’m really glad to hear you all enjoyed the stay! I truly app…" at bounding box center [494, 260] width 496 height 57
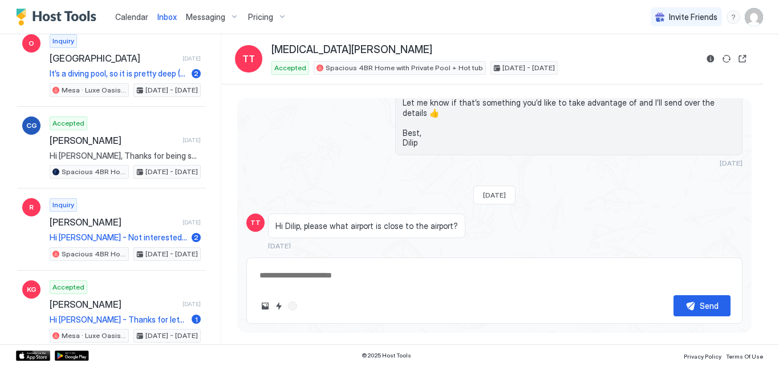
scroll to position [11200, 0]
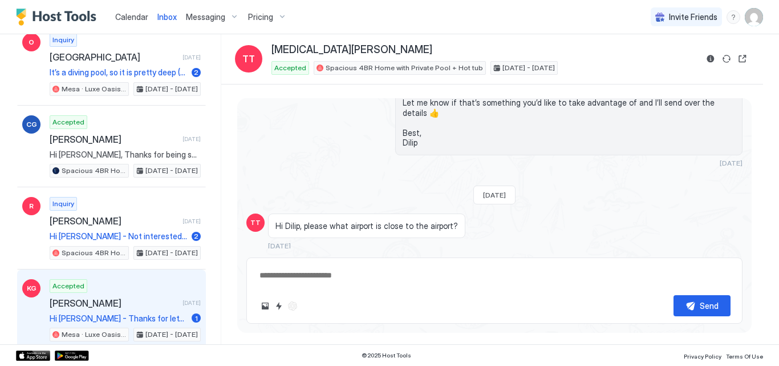
click at [139, 307] on span "Kristina Glass" at bounding box center [114, 302] width 128 height 11
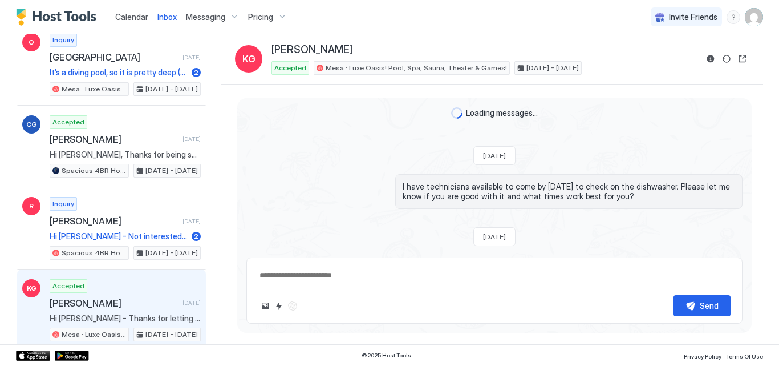
scroll to position [1888, 0]
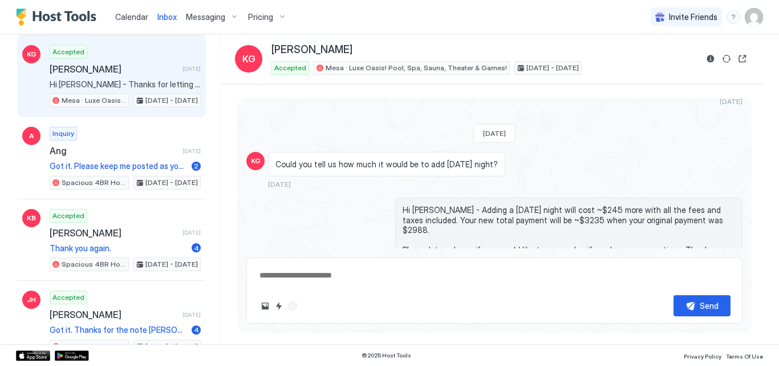
scroll to position [11435, 0]
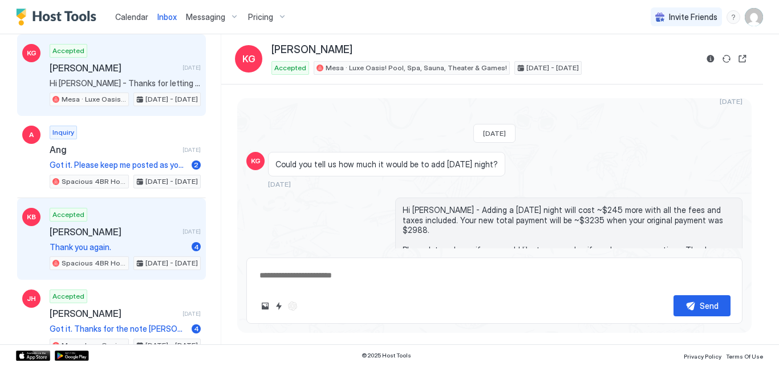
click at [116, 242] on span "Thank you again." at bounding box center [118, 247] width 137 height 10
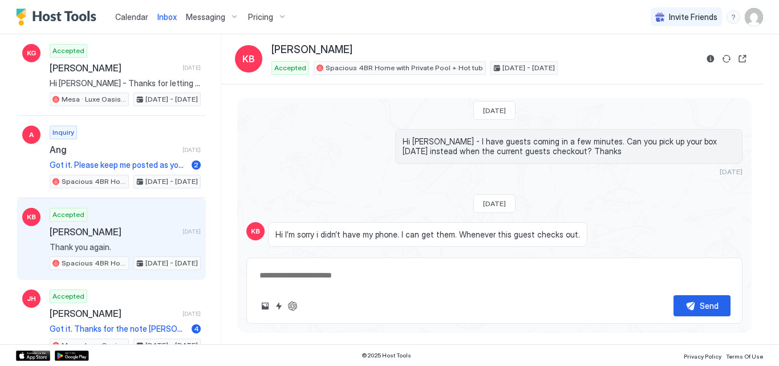
scroll to position [1761, 0]
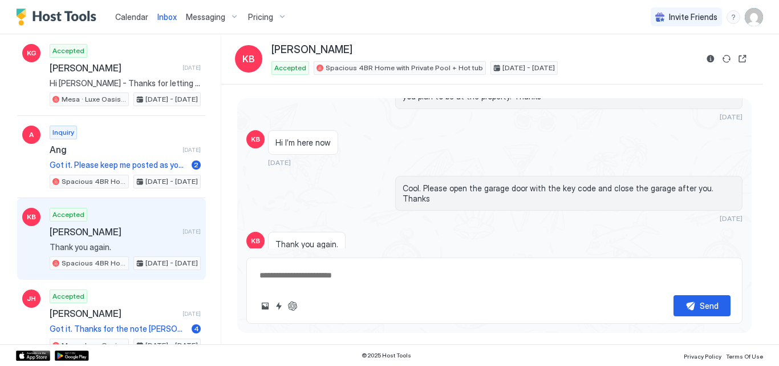
click at [322, 199] on div "Cool. Please open the garage door with the key code and close the garage after …" at bounding box center [494, 199] width 496 height 47
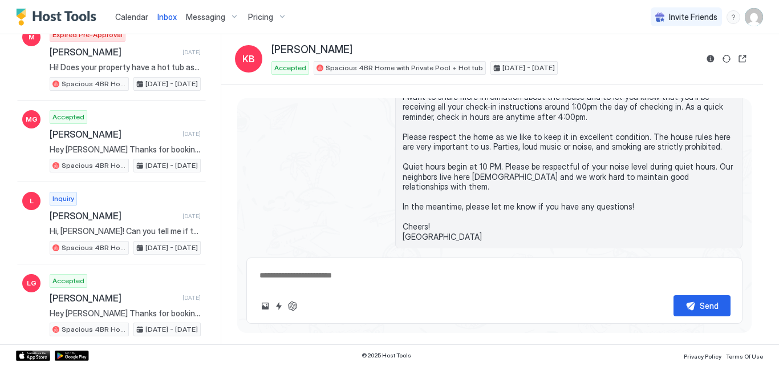
scroll to position [16932, 0]
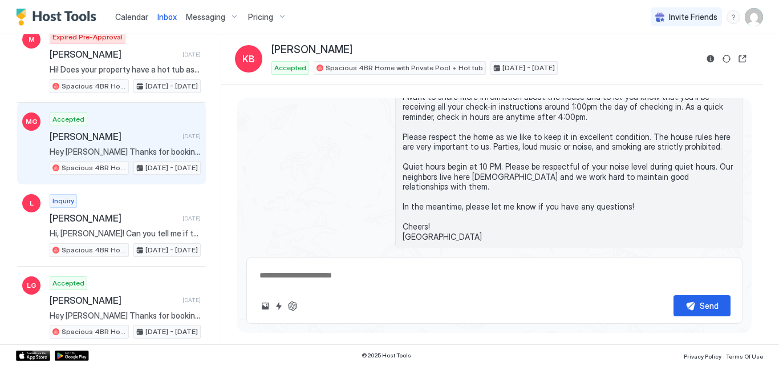
click at [124, 135] on span "Martha Guerrero" at bounding box center [114, 136] width 128 height 11
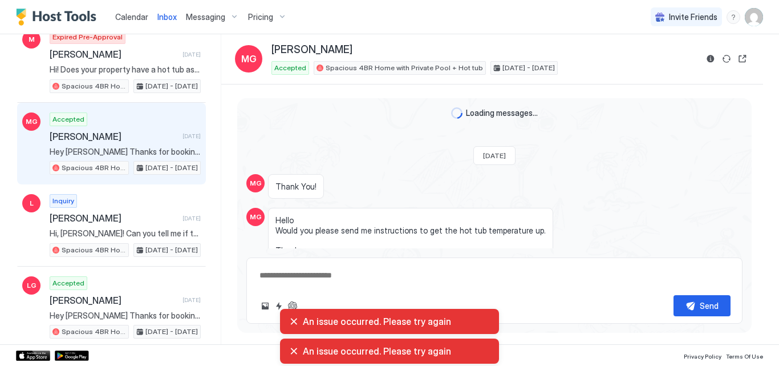
scroll to position [1823, 0]
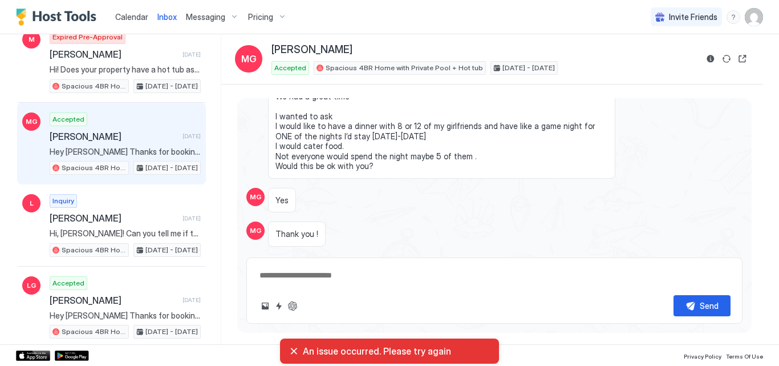
click at [414, 229] on div "Thank you ! 8 months ago" at bounding box center [441, 239] width 347 height 37
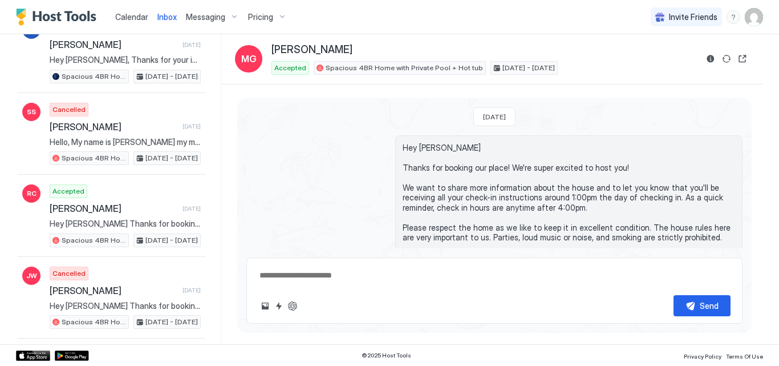
scroll to position [16613, 0]
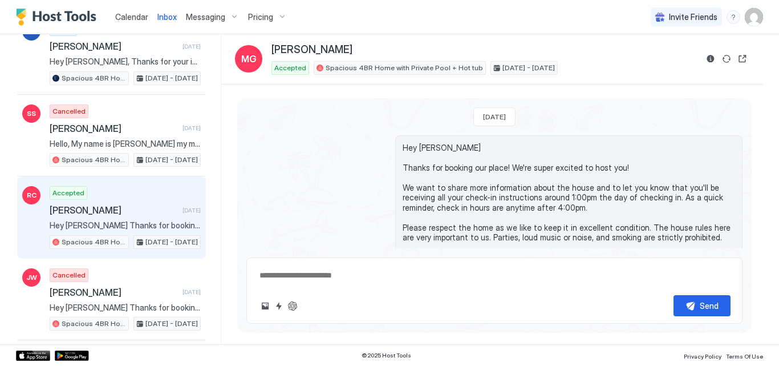
click at [120, 213] on span "Rudy Cruz" at bounding box center [114, 209] width 128 height 11
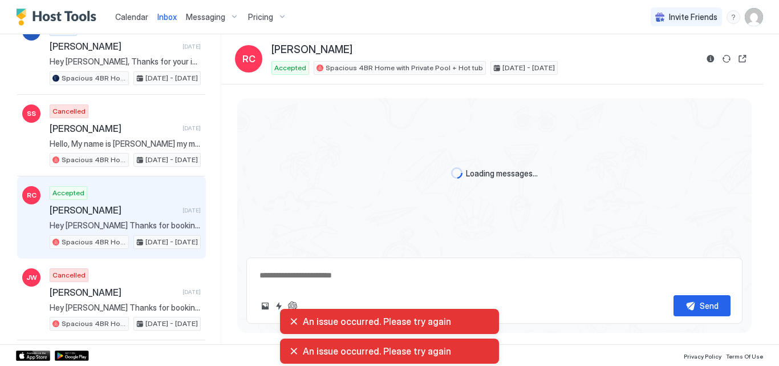
scroll to position [1533, 0]
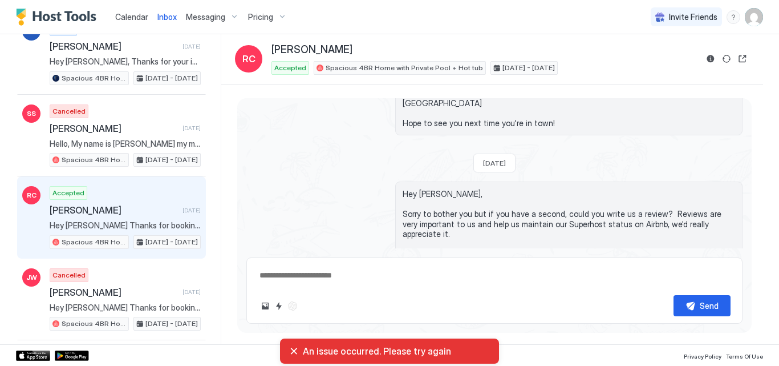
click at [319, 185] on div "Hey Rudy, Sorry to bother you but if you have a second, could you write us a re…" at bounding box center [494, 234] width 496 height 107
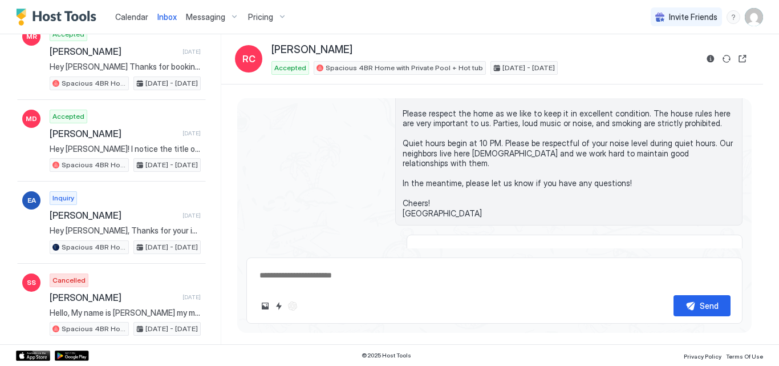
scroll to position [16430, 0]
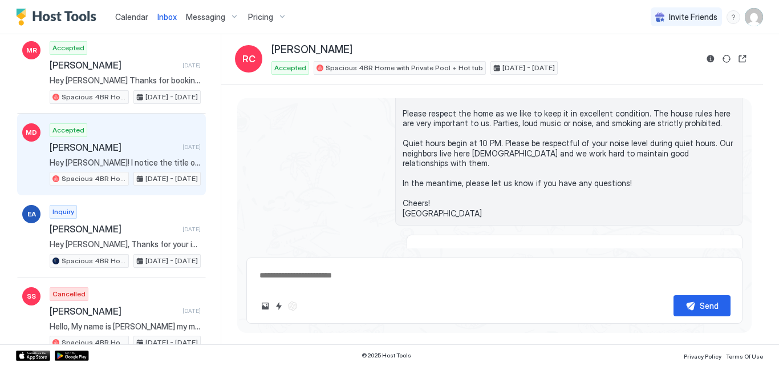
click at [98, 147] on span "Moira Decraene" at bounding box center [114, 146] width 128 height 11
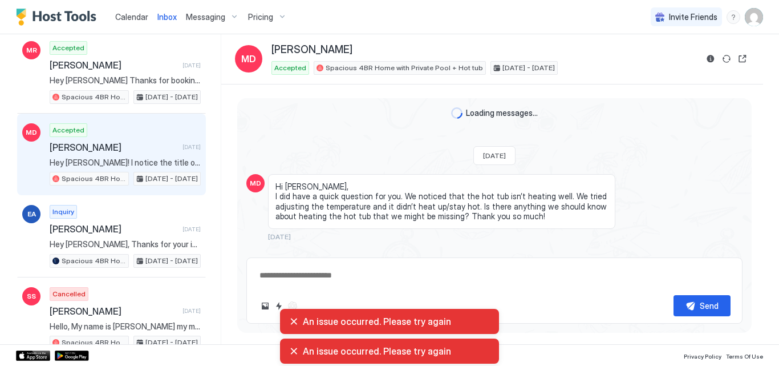
scroll to position [1588, 0]
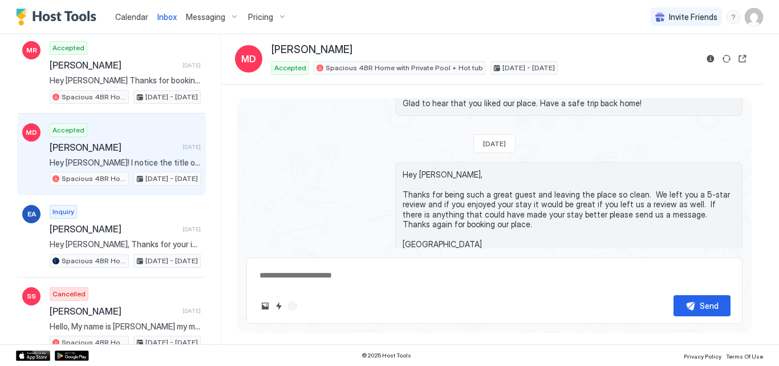
click at [328, 164] on div "Hey Moira, Thanks for being such a great guest and leaving the place so clean. …" at bounding box center [494, 225] width 496 height 127
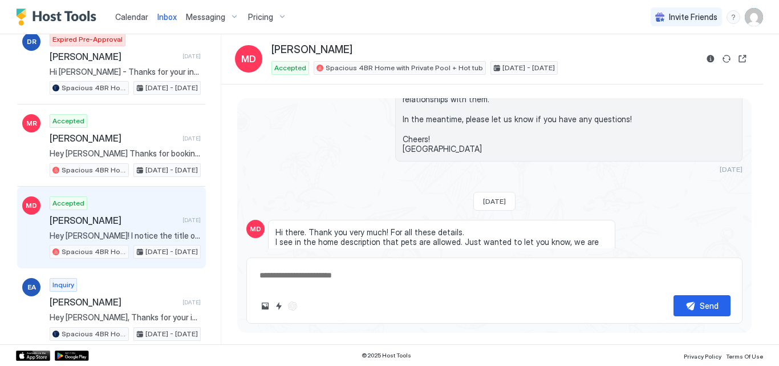
scroll to position [16339, 0]
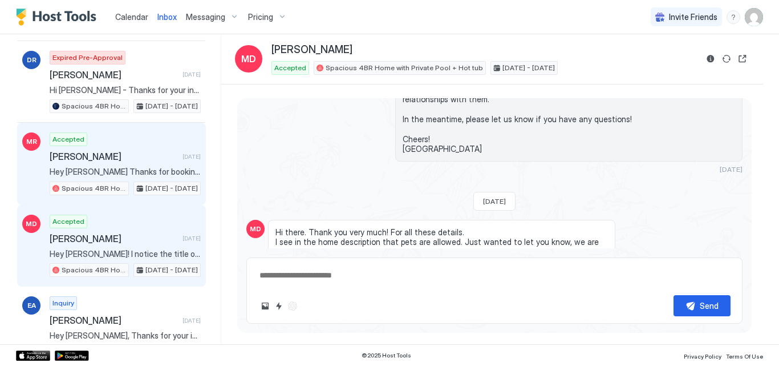
click at [117, 165] on div "Accepted Malory Ragsdale-Pettis 7 months ago Hey Malory Thanks for booking our …" at bounding box center [125, 163] width 151 height 63
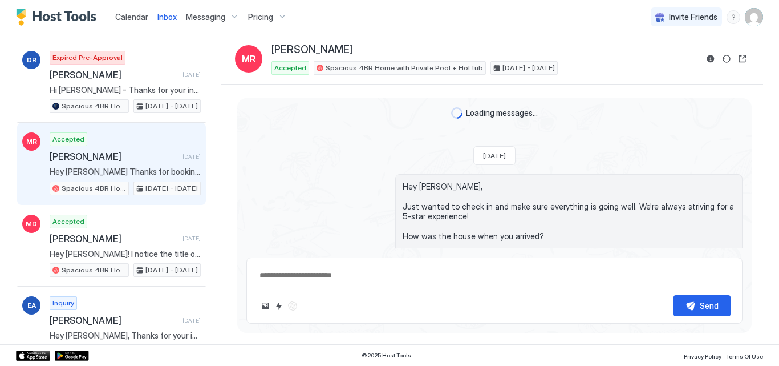
scroll to position [1554, 0]
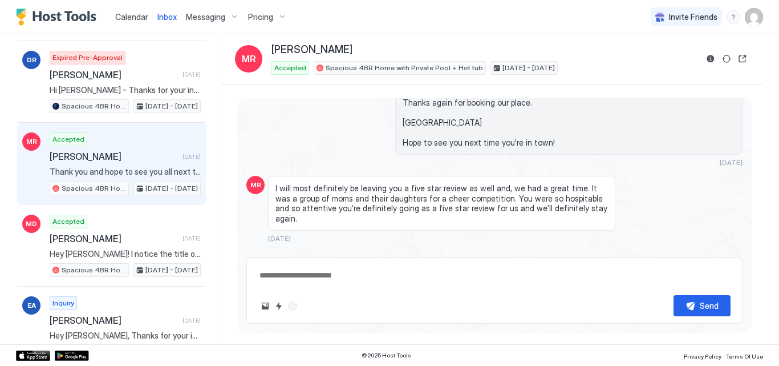
click at [290, 112] on div "Hey Malory, Thanks for being such a great guest and leaving the place so clean.…" at bounding box center [494, 103] width 496 height 127
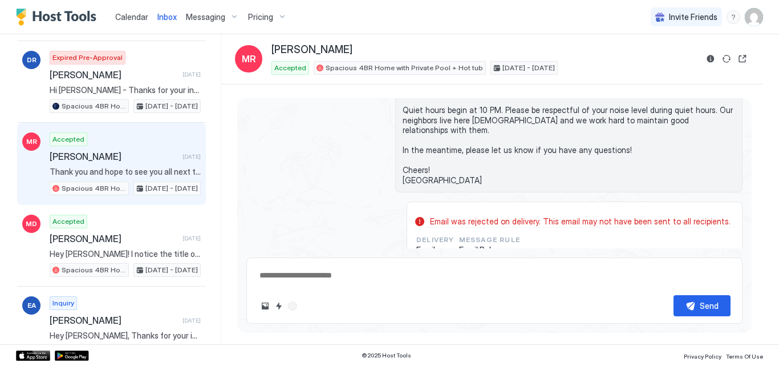
scroll to position [0, 0]
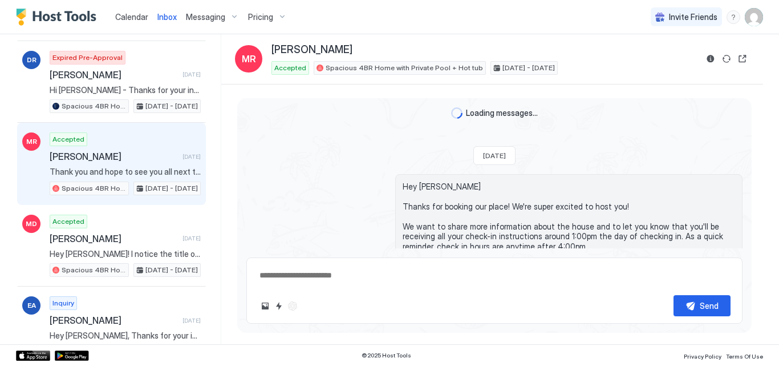
type textarea "*"
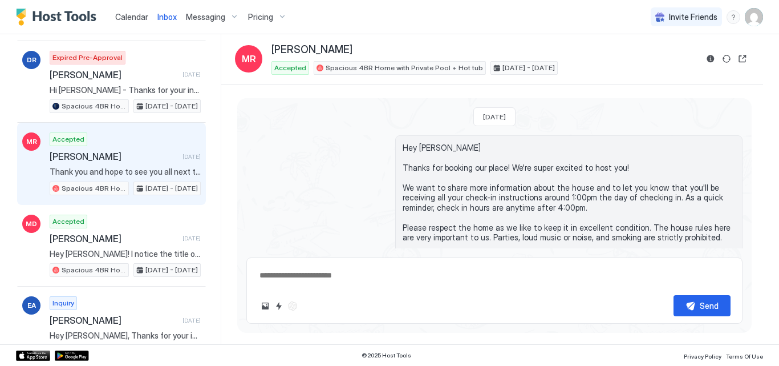
click at [575, 17] on div "Calendar Inbox Messaging Pricing Invite Friends PB" at bounding box center [389, 17] width 779 height 34
click at [639, 48] on div "Malory Ragsdale-Pettis" at bounding box center [483, 49] width 425 height 13
click at [754, 22] on img "User profile" at bounding box center [754, 17] width 18 height 18
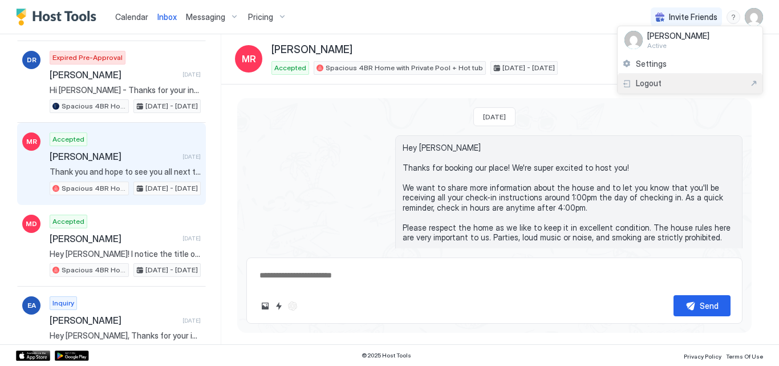
click at [663, 80] on div "Logout" at bounding box center [690, 83] width 136 height 10
